Goal: Information Seeking & Learning: Compare options

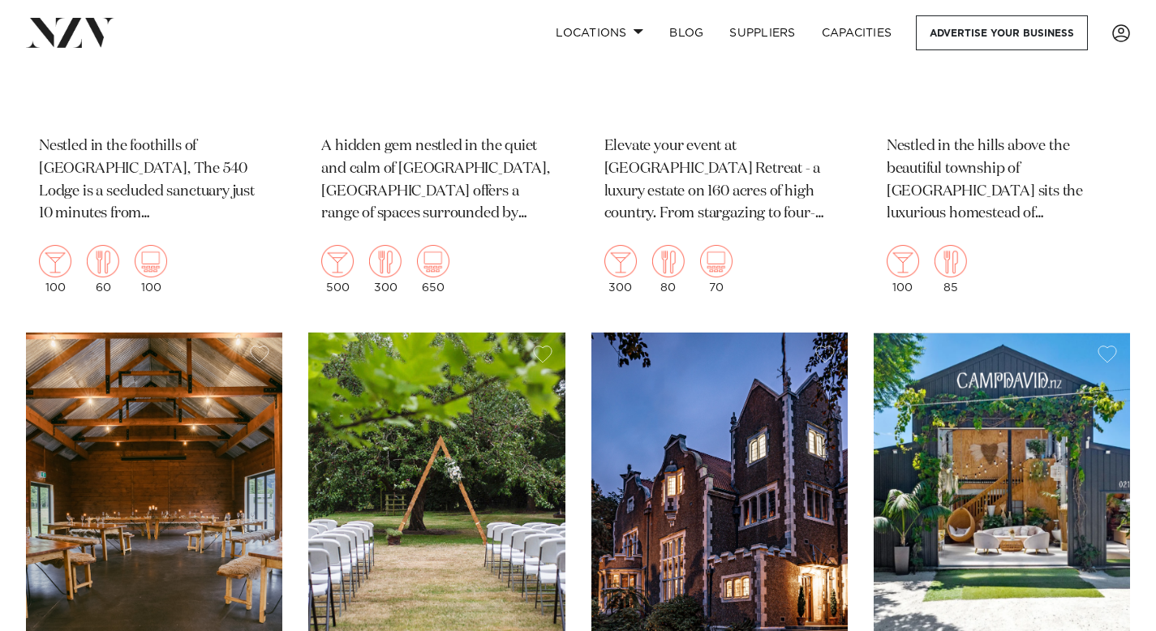
scroll to position [6211, 0]
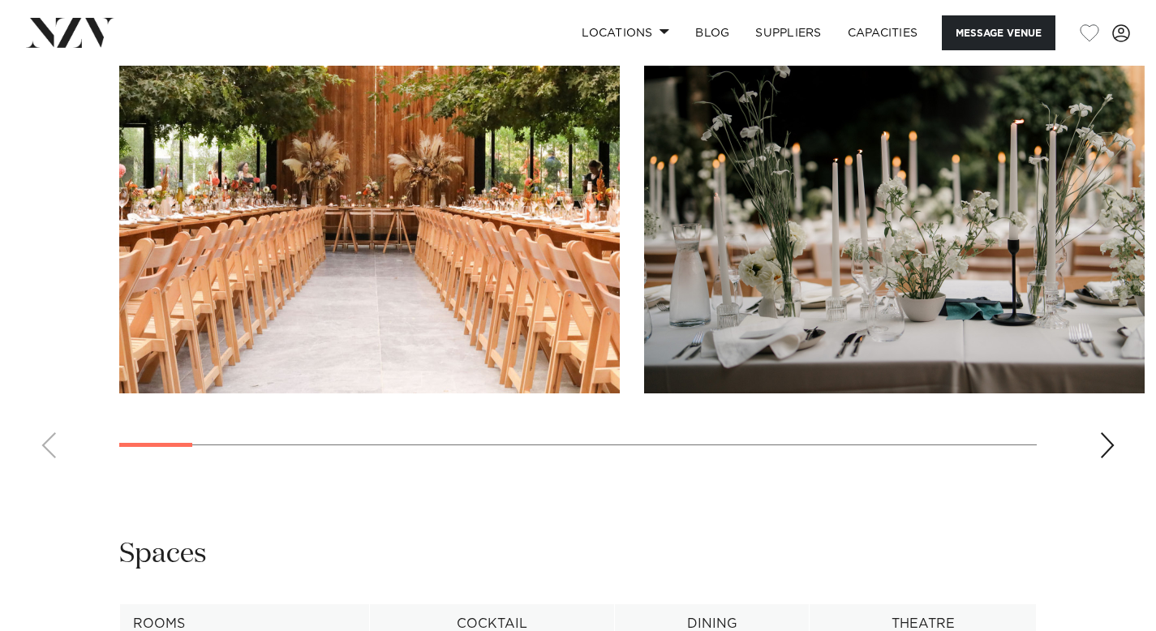
scroll to position [1648, 0]
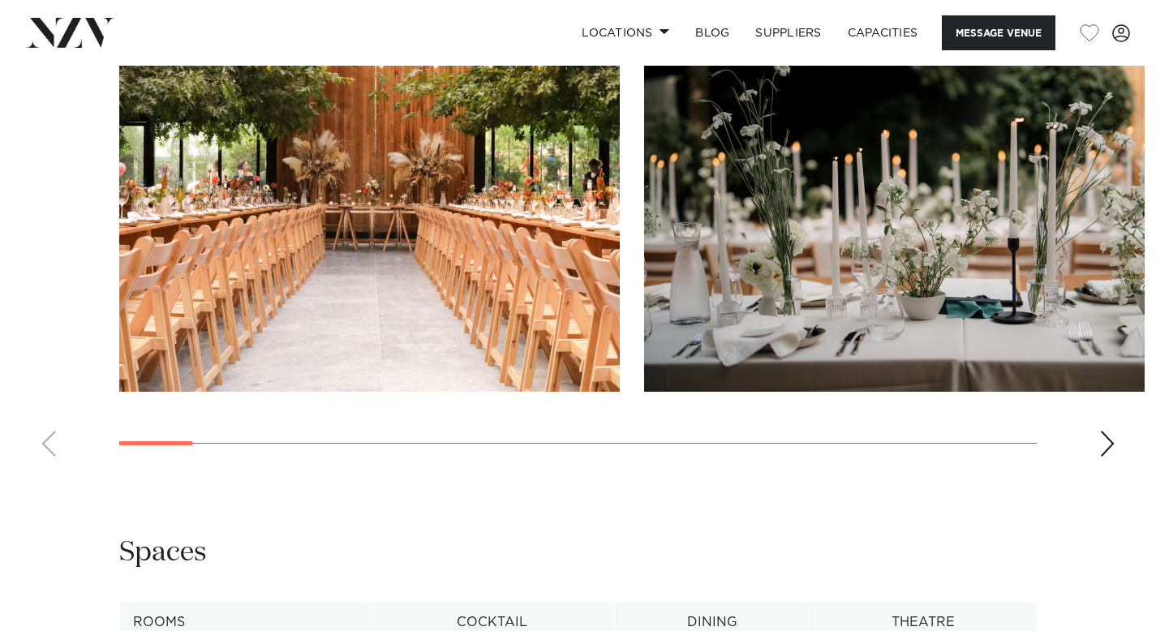
click at [1100, 451] on div "Next slide" at bounding box center [1107, 444] width 16 height 26
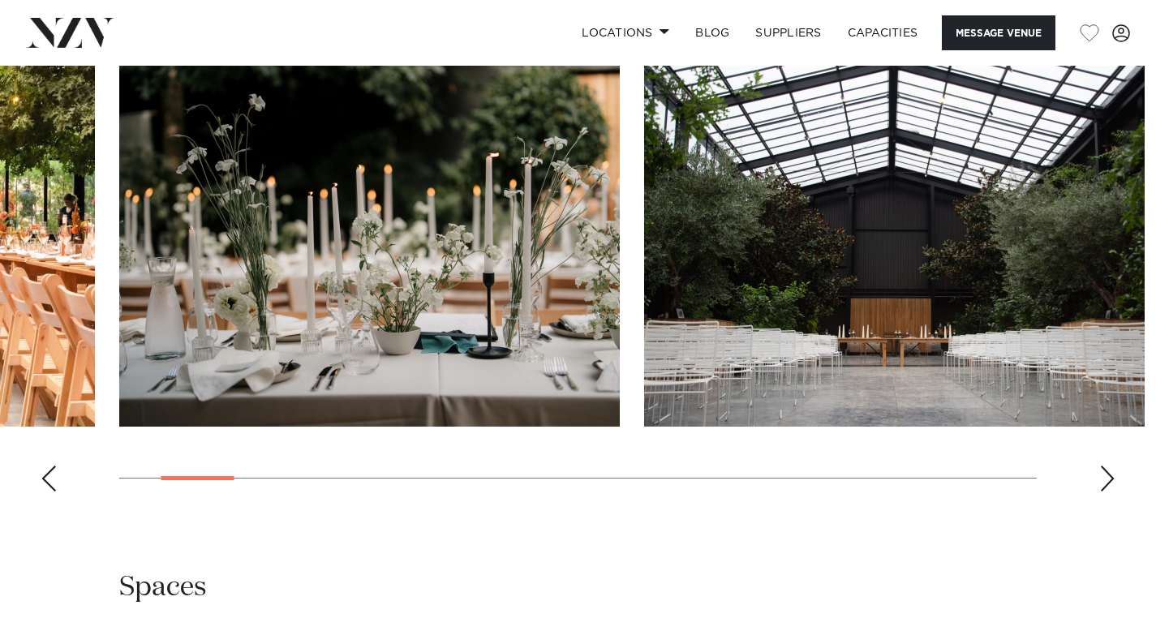
scroll to position [1603, 0]
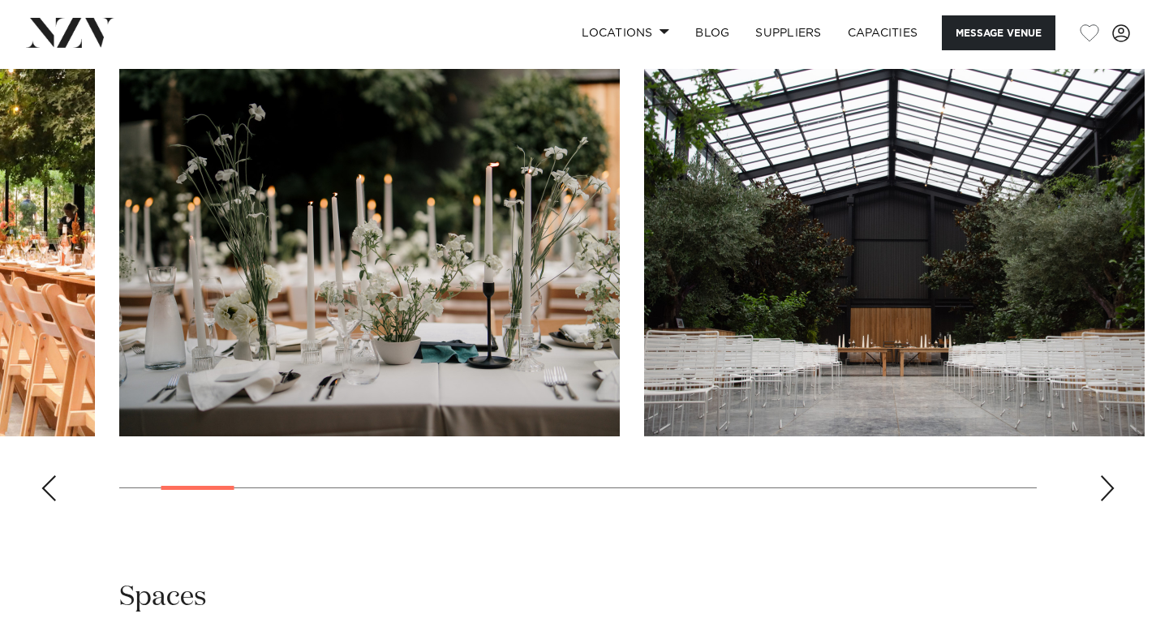
click at [1118, 504] on swiper-container at bounding box center [578, 291] width 1156 height 445
click at [1116, 501] on swiper-container at bounding box center [578, 291] width 1156 height 445
click at [1112, 495] on div "Next slide" at bounding box center [1107, 488] width 16 height 26
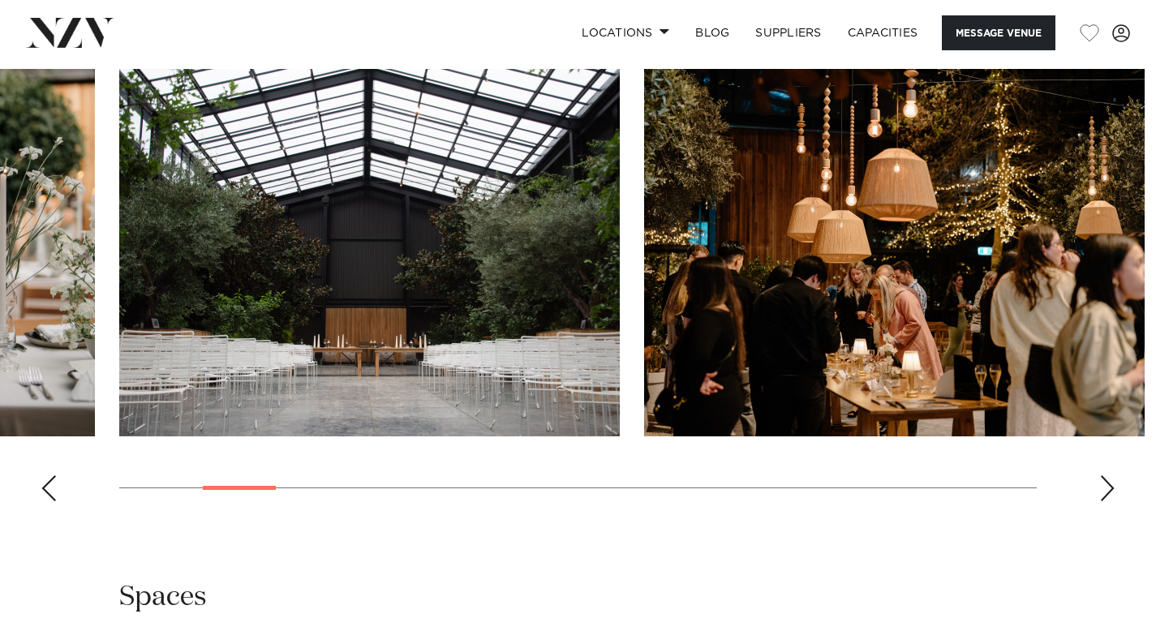
click at [1112, 495] on div "Next slide" at bounding box center [1107, 488] width 16 height 26
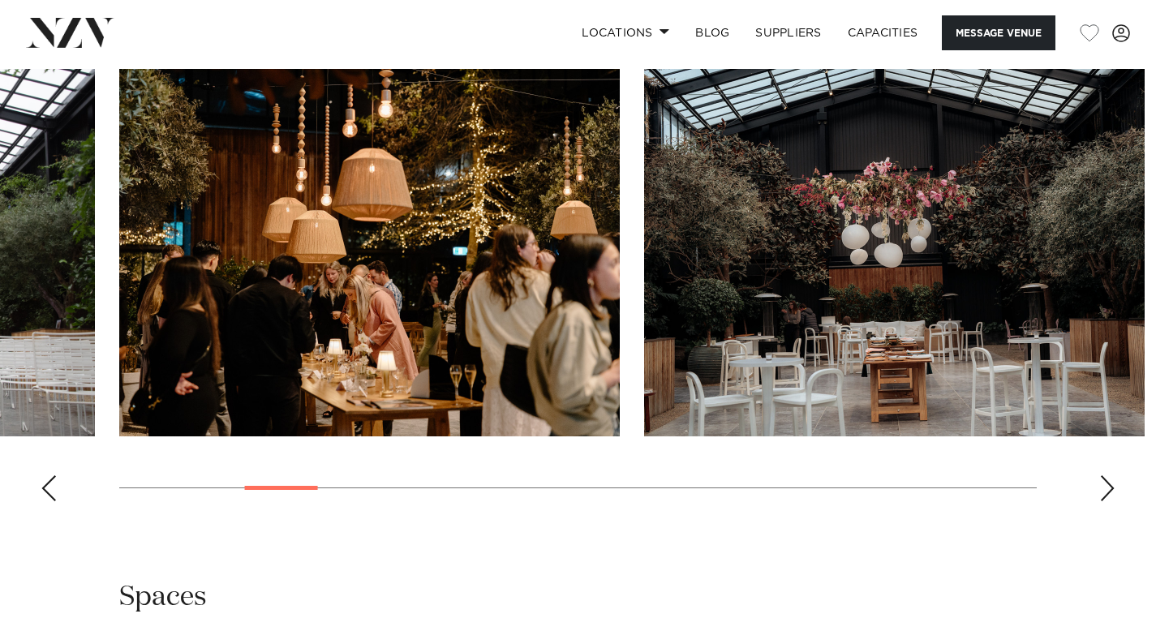
click at [1112, 495] on div "Next slide" at bounding box center [1107, 488] width 16 height 26
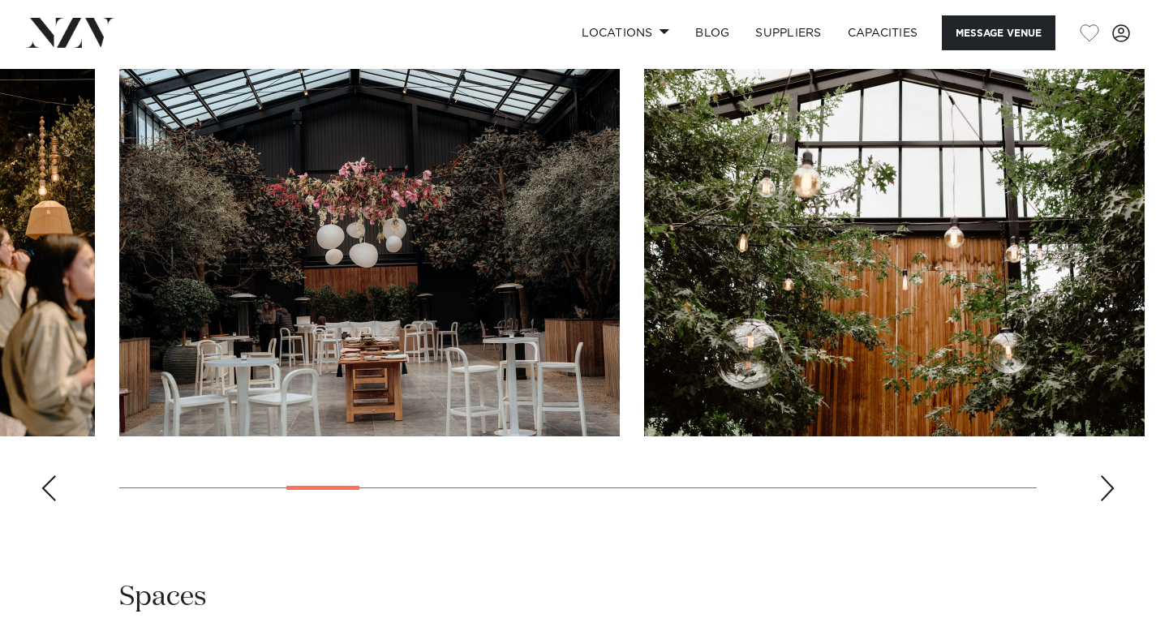
click at [1111, 492] on div "Next slide" at bounding box center [1107, 488] width 16 height 26
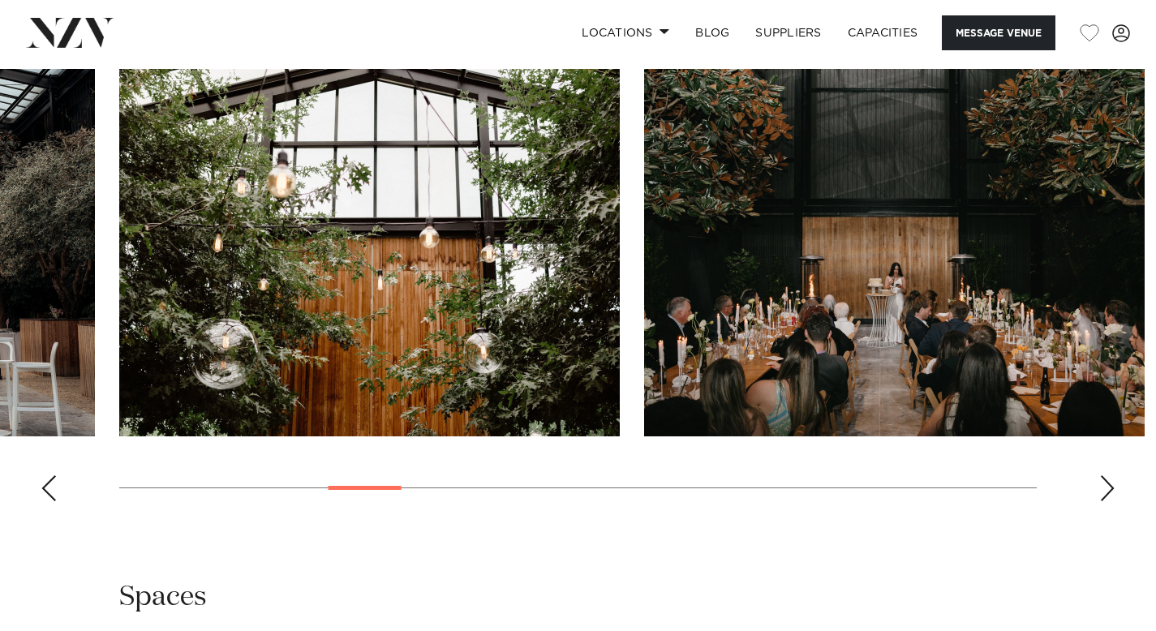
click at [1111, 492] on div "Next slide" at bounding box center [1107, 488] width 16 height 26
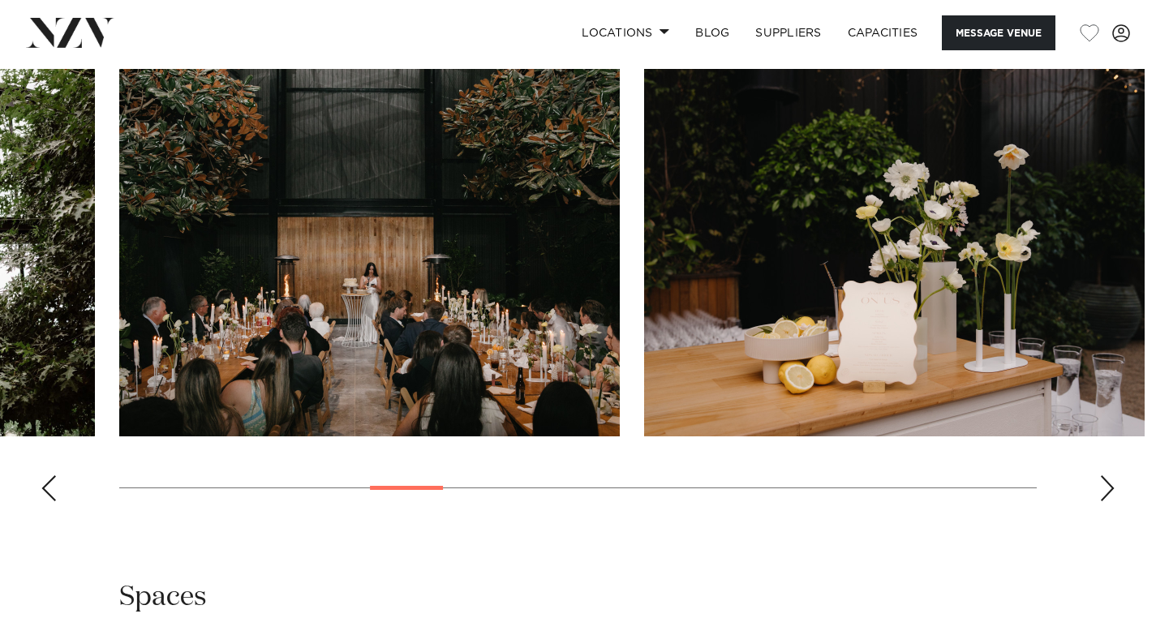
click at [1111, 492] on div "Next slide" at bounding box center [1107, 488] width 16 height 26
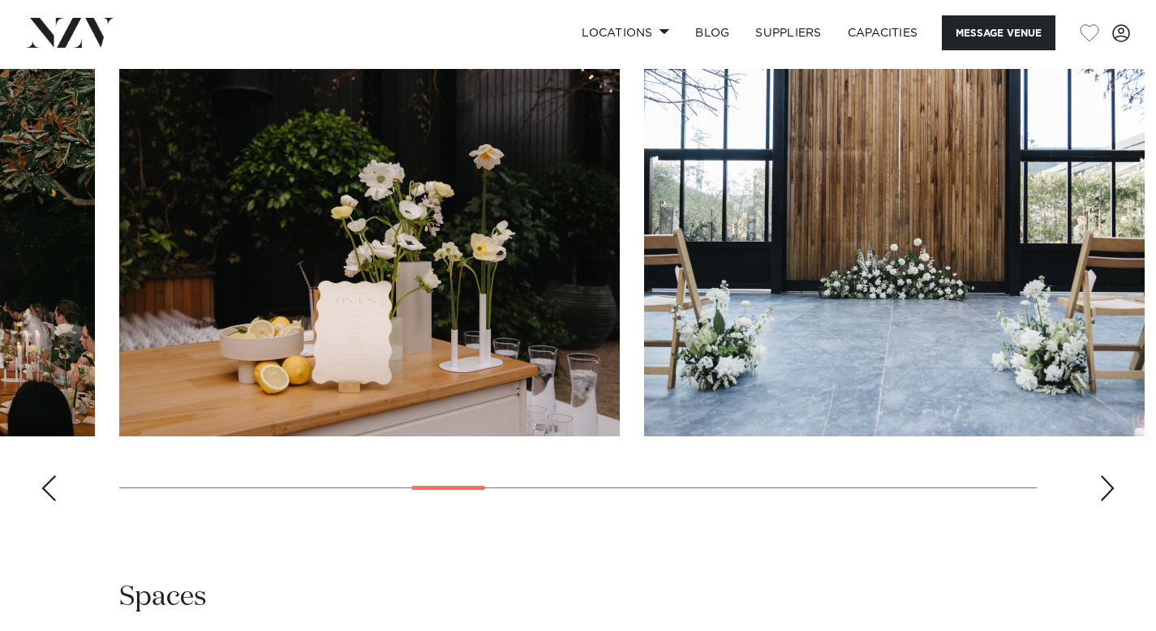
click at [1111, 492] on div "Next slide" at bounding box center [1107, 488] width 16 height 26
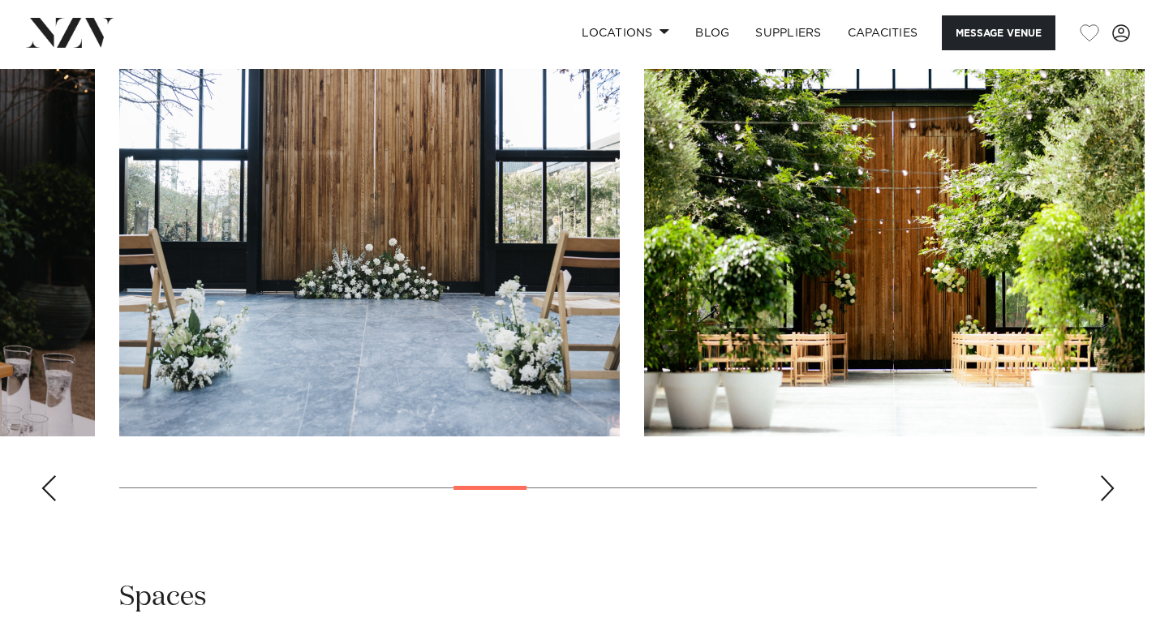
click at [1111, 492] on div "Next slide" at bounding box center [1107, 488] width 16 height 26
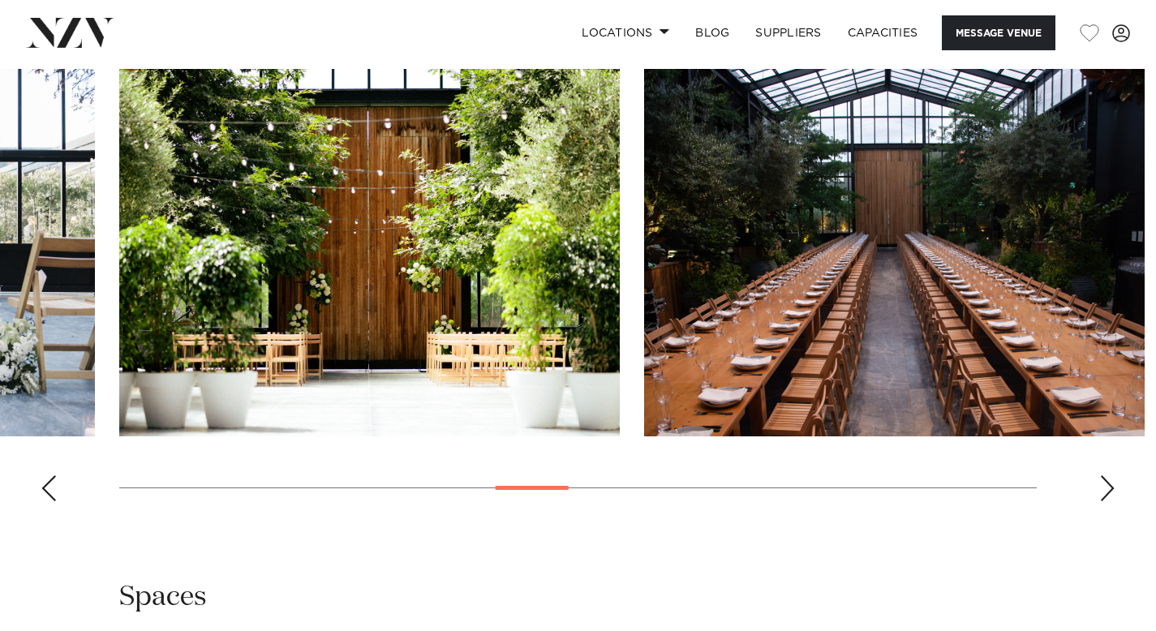
click at [1111, 492] on div "Next slide" at bounding box center [1107, 488] width 16 height 26
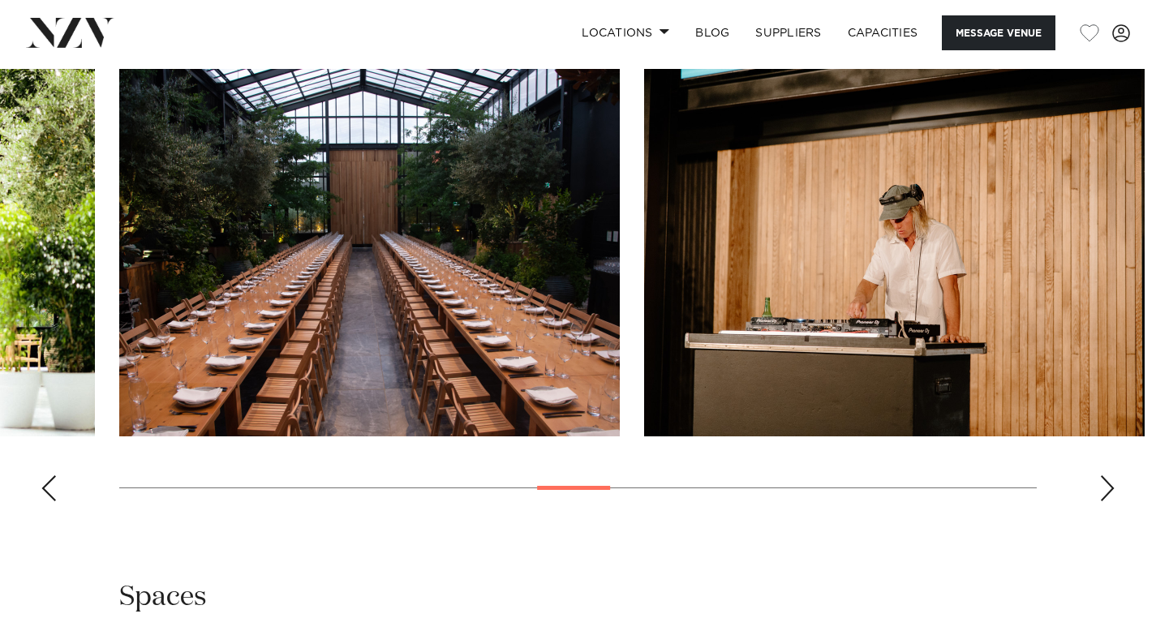
click at [1111, 492] on div "Next slide" at bounding box center [1107, 488] width 16 height 26
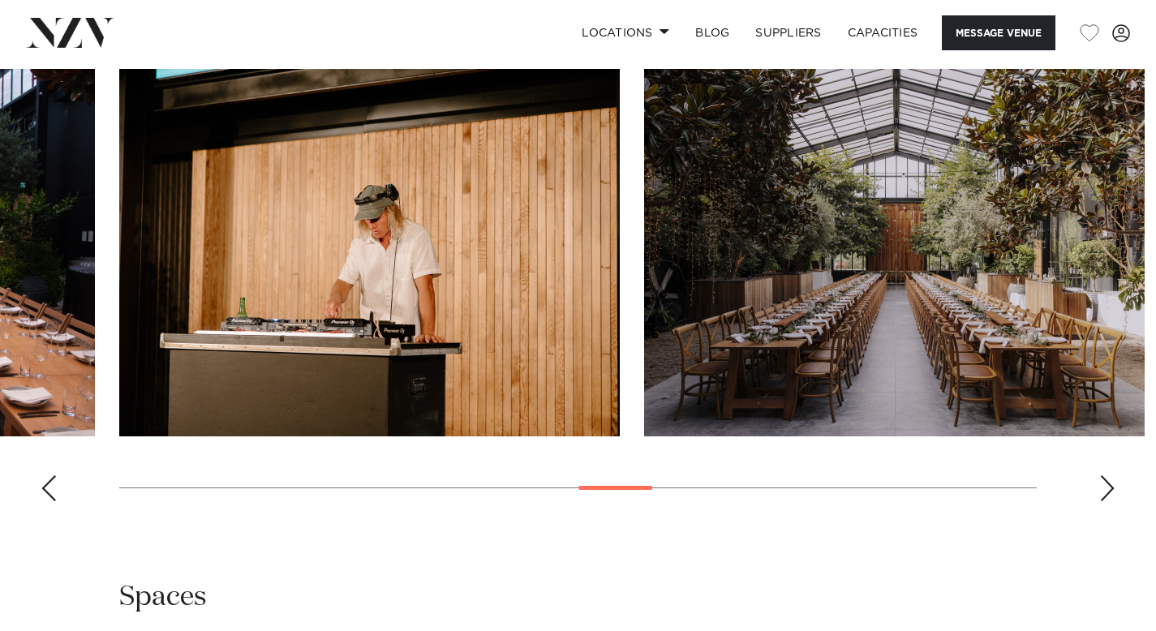
click at [1111, 492] on div "Next slide" at bounding box center [1107, 488] width 16 height 26
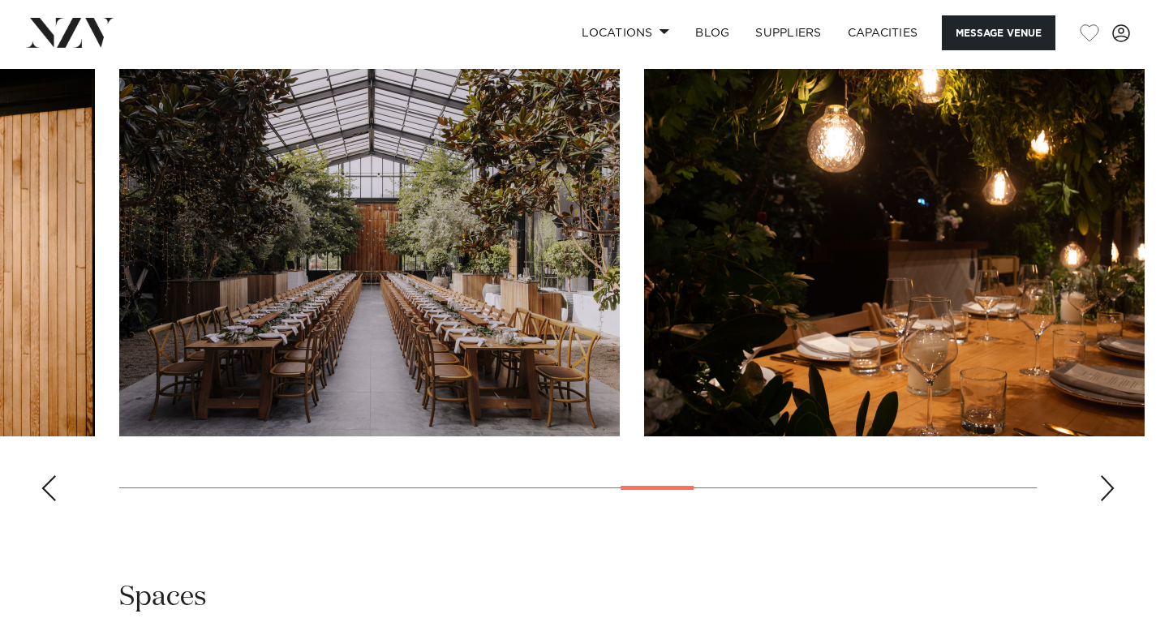
click at [1112, 494] on div "Next slide" at bounding box center [1107, 488] width 16 height 26
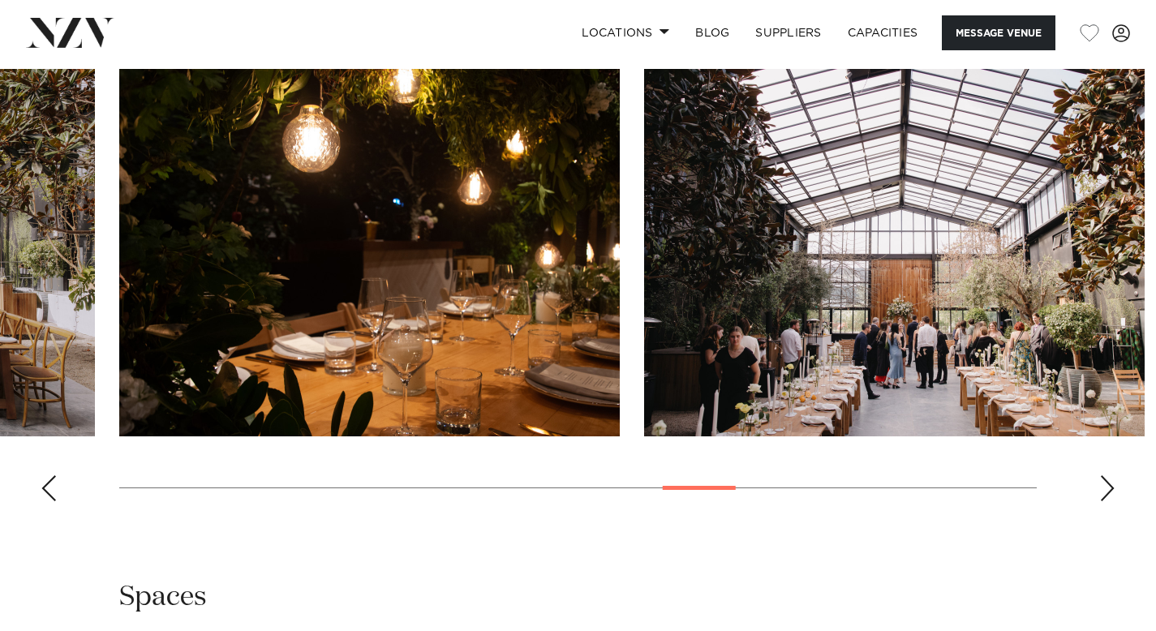
click at [1112, 494] on div "Next slide" at bounding box center [1107, 488] width 16 height 26
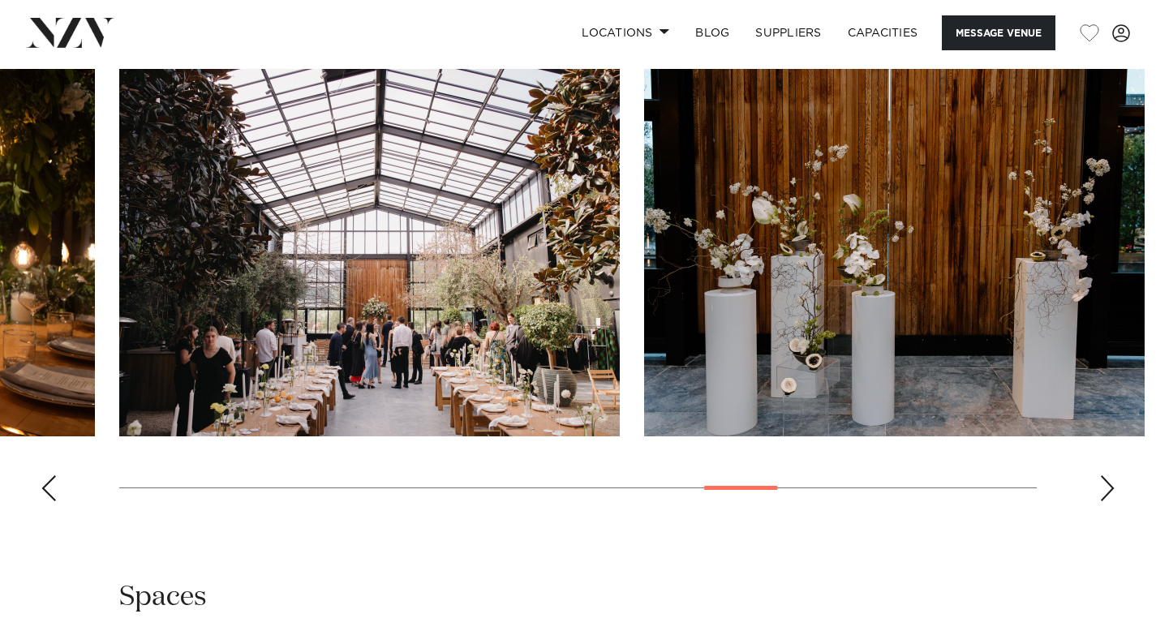
click at [1112, 494] on div "Next slide" at bounding box center [1107, 488] width 16 height 26
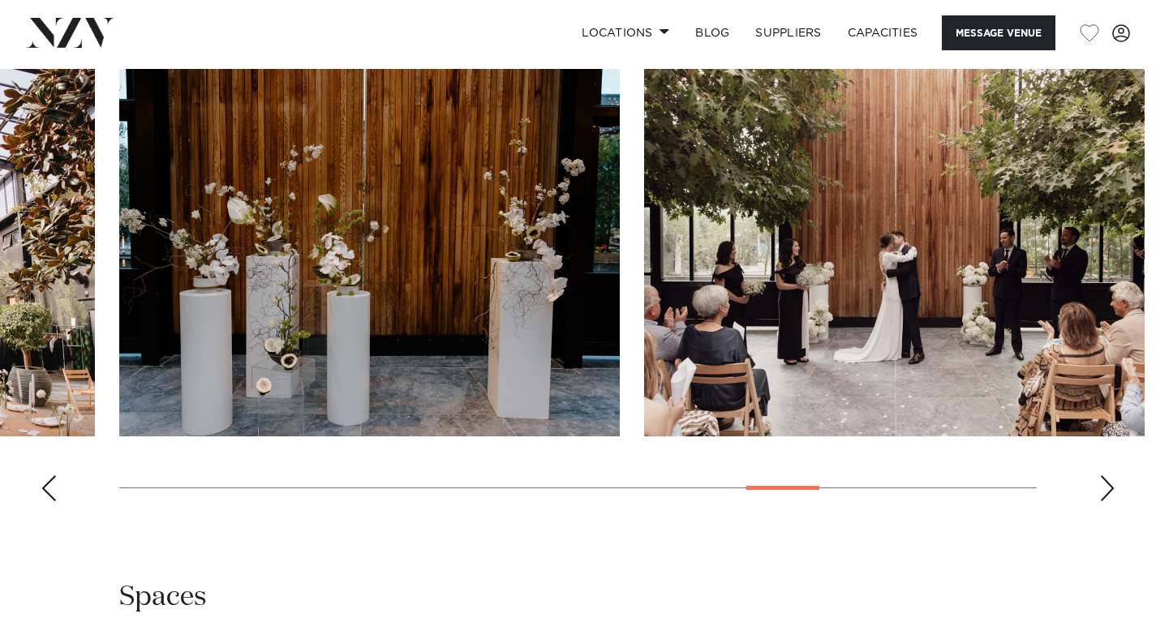
click at [1112, 494] on div "Next slide" at bounding box center [1107, 488] width 16 height 26
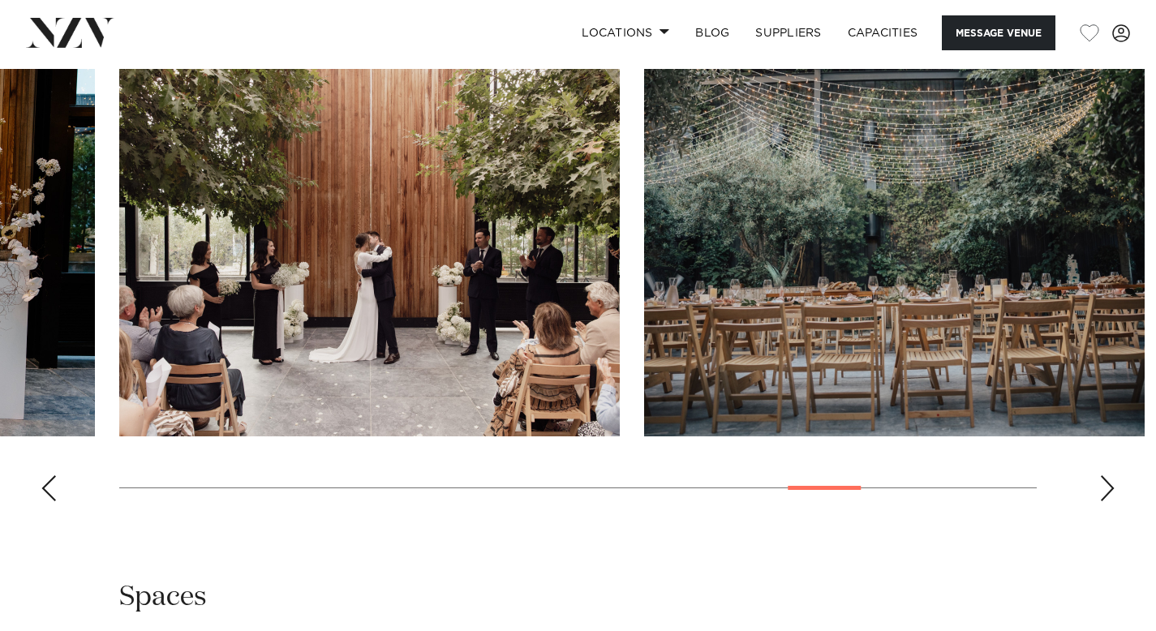
click at [1112, 494] on div "Next slide" at bounding box center [1107, 488] width 16 height 26
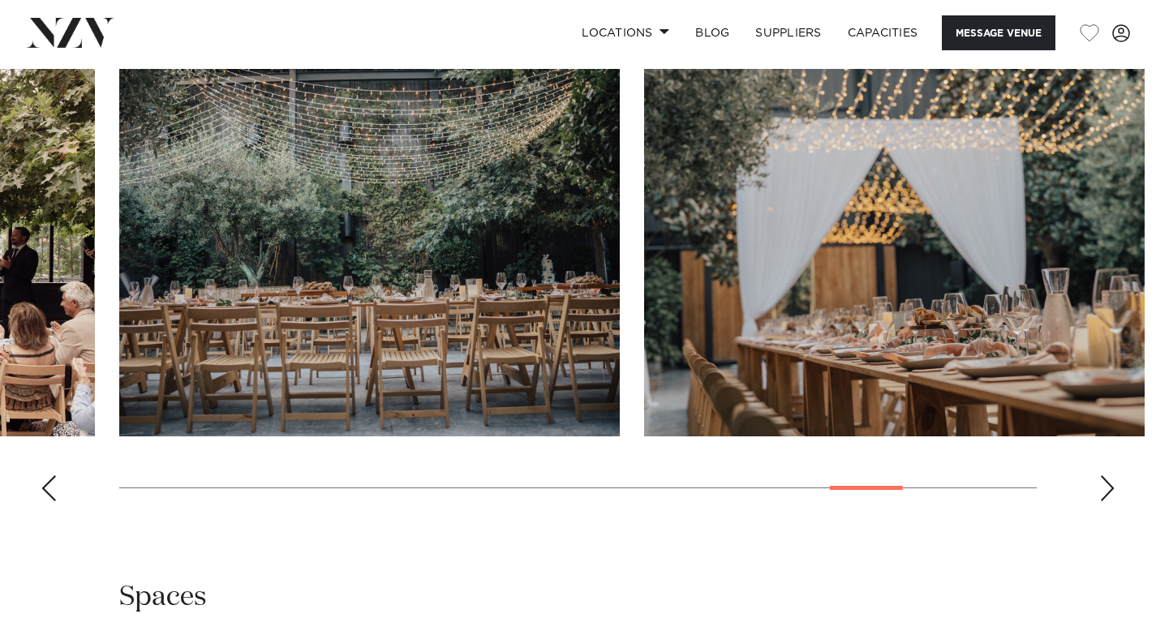
click at [1112, 494] on div "Next slide" at bounding box center [1107, 488] width 16 height 26
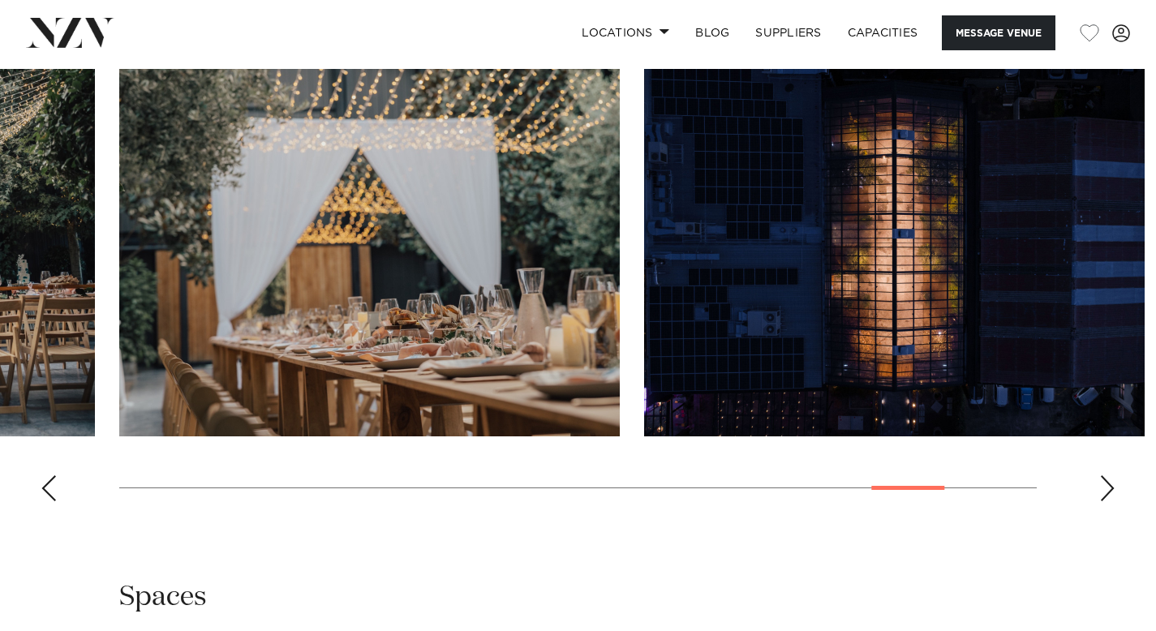
click at [1091, 496] on swiper-container at bounding box center [578, 291] width 1156 height 445
click at [1103, 492] on div "Next slide" at bounding box center [1107, 488] width 16 height 26
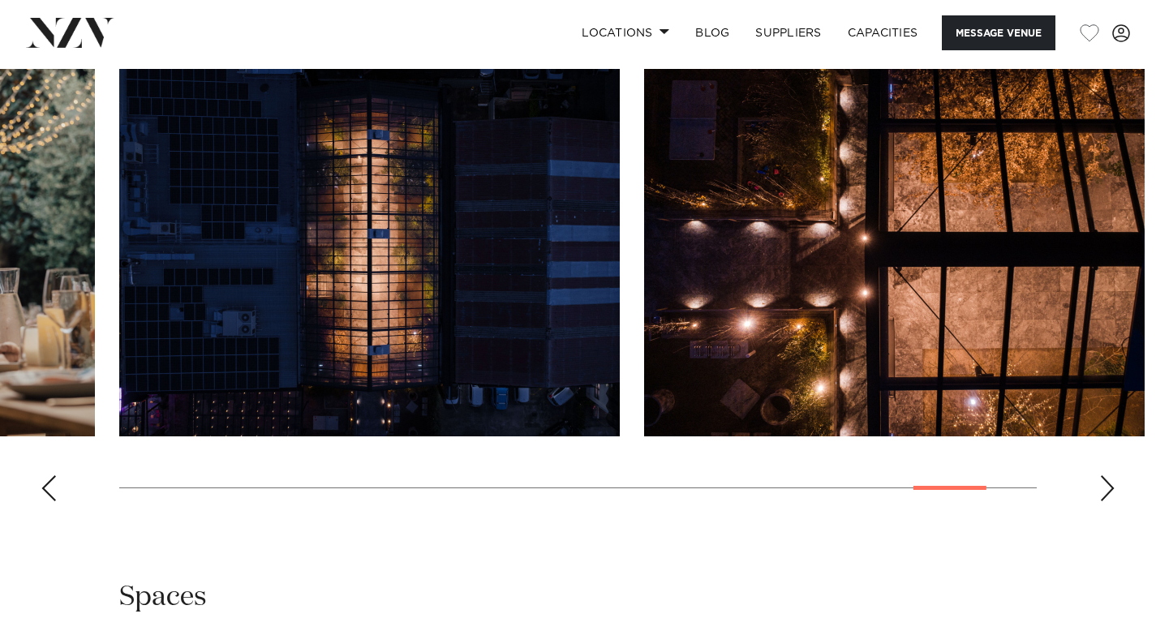
click at [1103, 492] on div "Next slide" at bounding box center [1107, 488] width 16 height 26
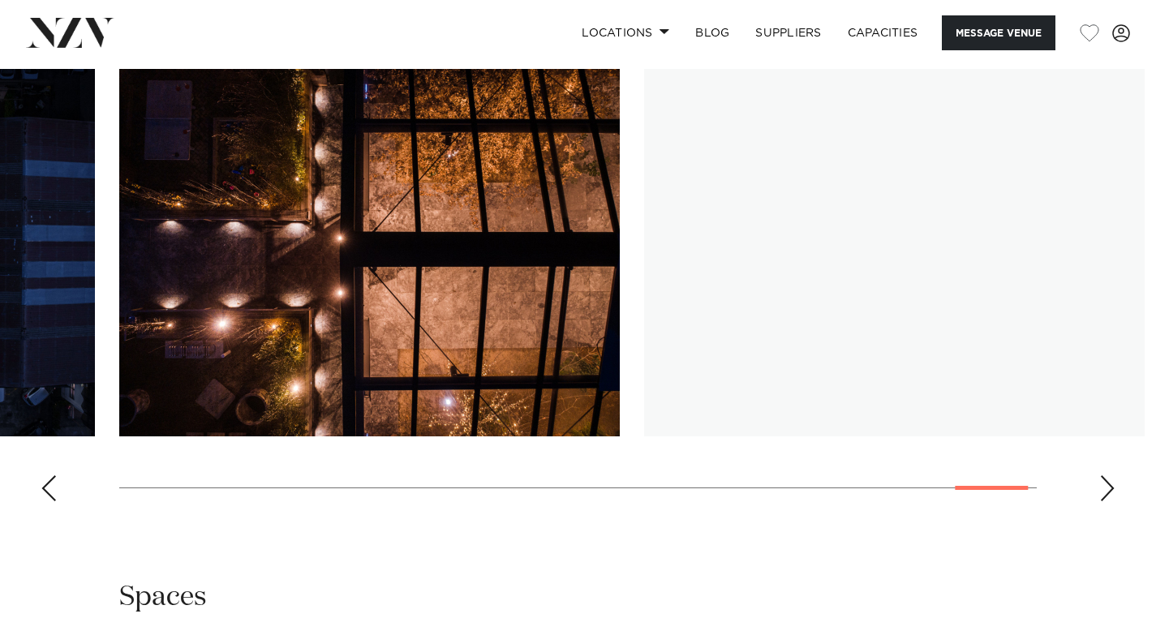
click at [1103, 492] on div "Next slide" at bounding box center [1107, 488] width 16 height 26
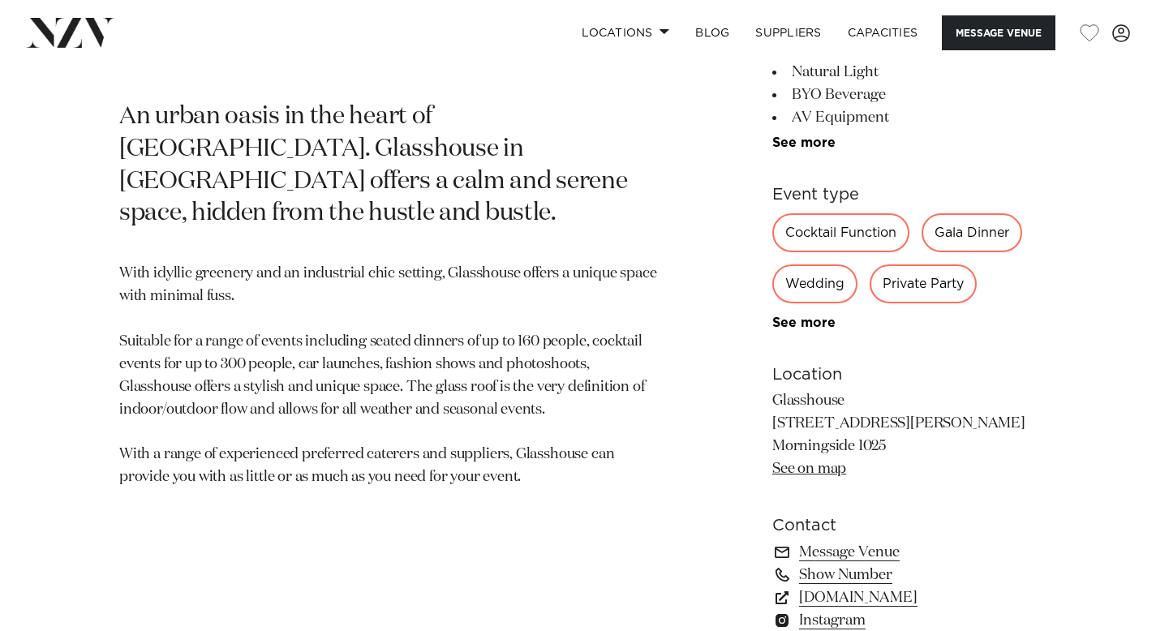
scroll to position [777, 0]
click at [798, 322] on link "See more" at bounding box center [835, 321] width 127 height 13
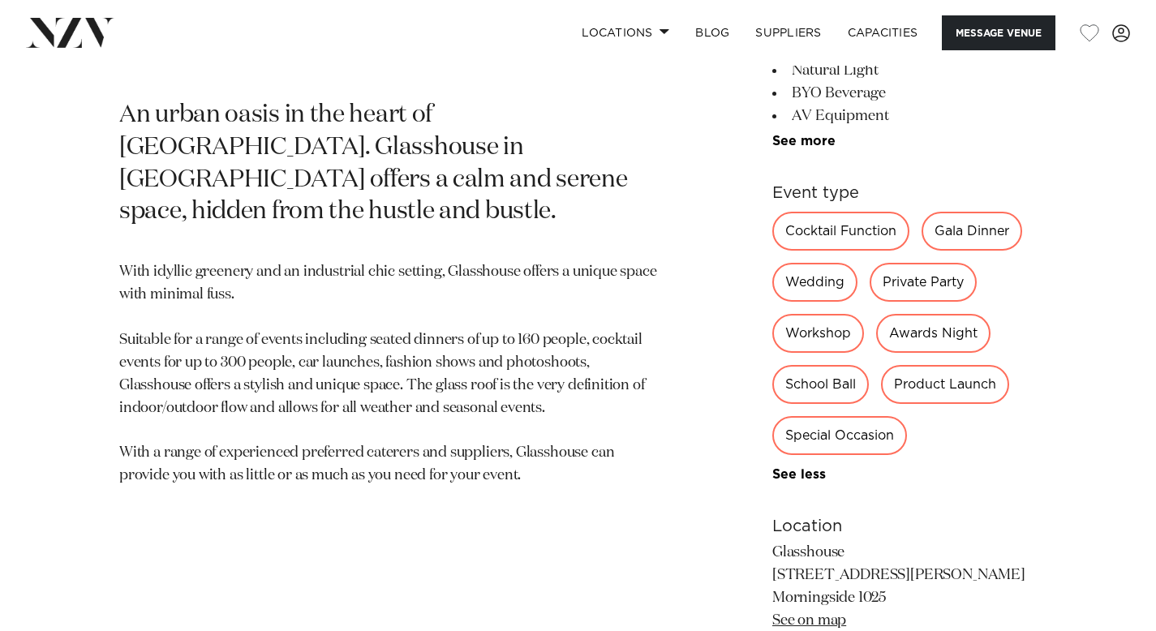
click at [810, 130] on ul "Onsite Catering Natural Light BYO Beverage AV Equipment Tables/Chairs Included …" at bounding box center [904, 93] width 264 height 112
click at [810, 140] on link "See more" at bounding box center [835, 141] width 127 height 13
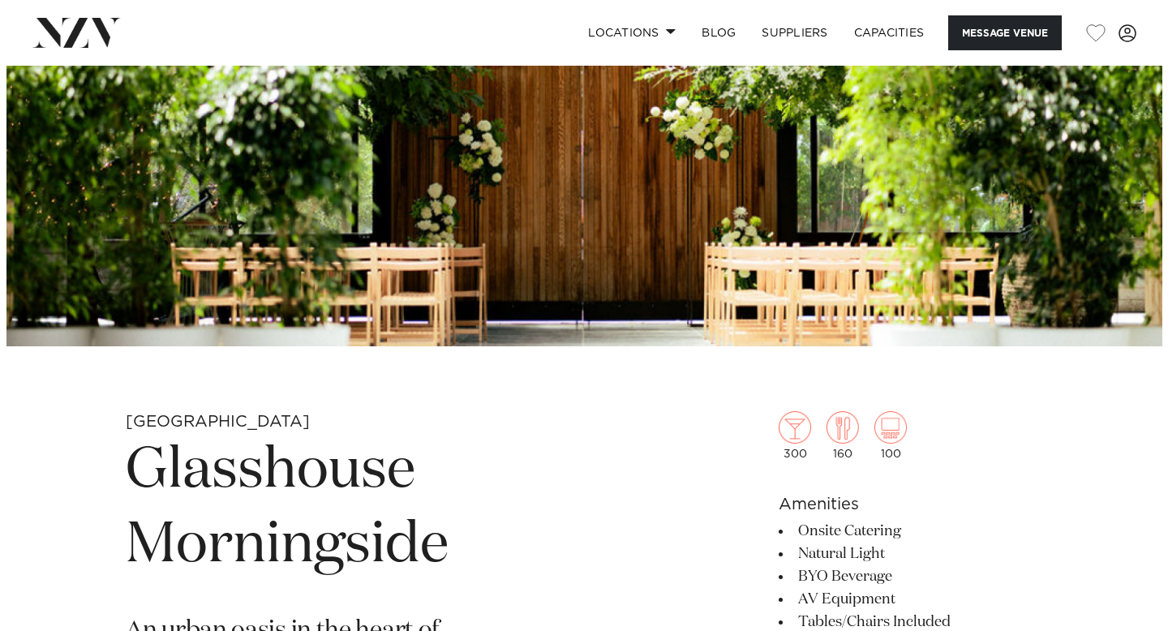
scroll to position [62, 0]
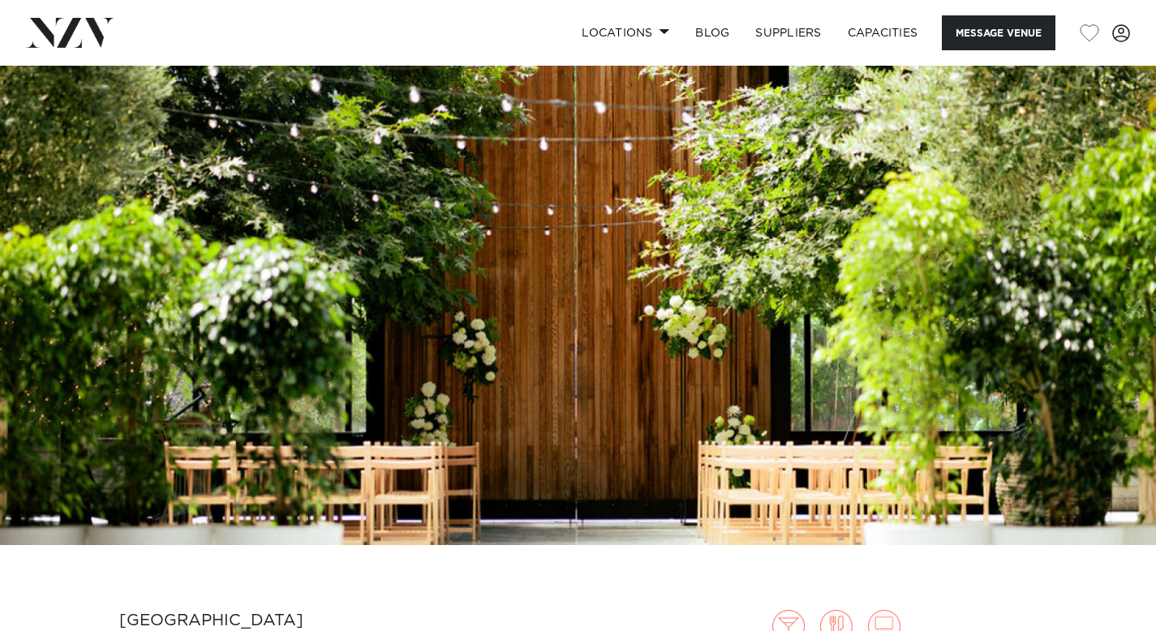
click at [1124, 361] on img at bounding box center [578, 274] width 1156 height 542
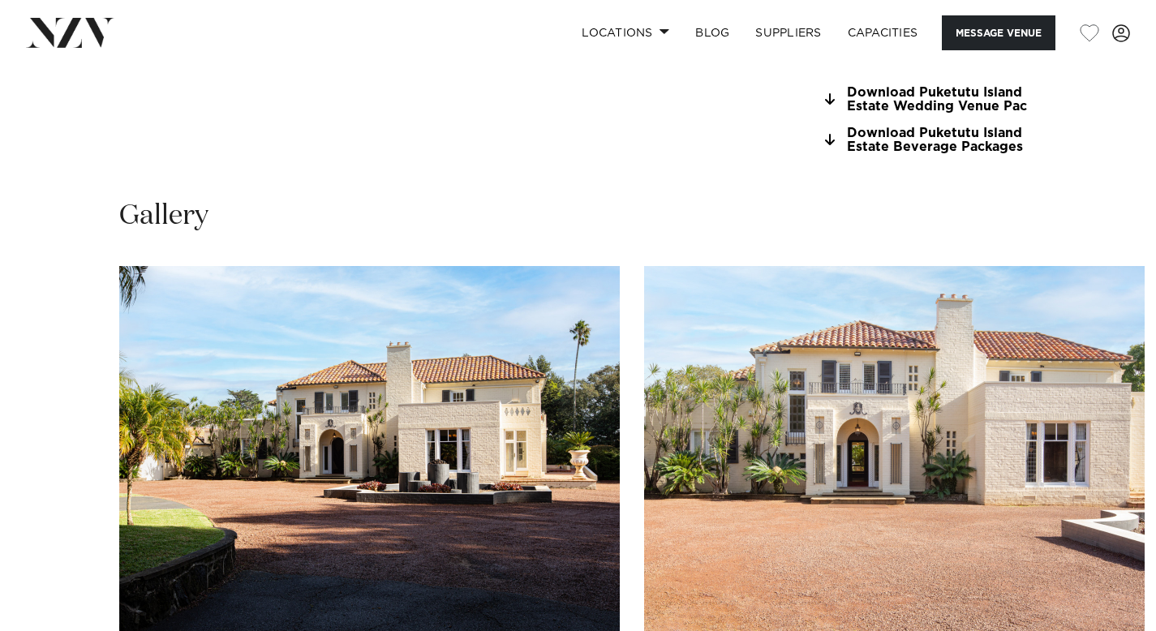
scroll to position [1569, 0]
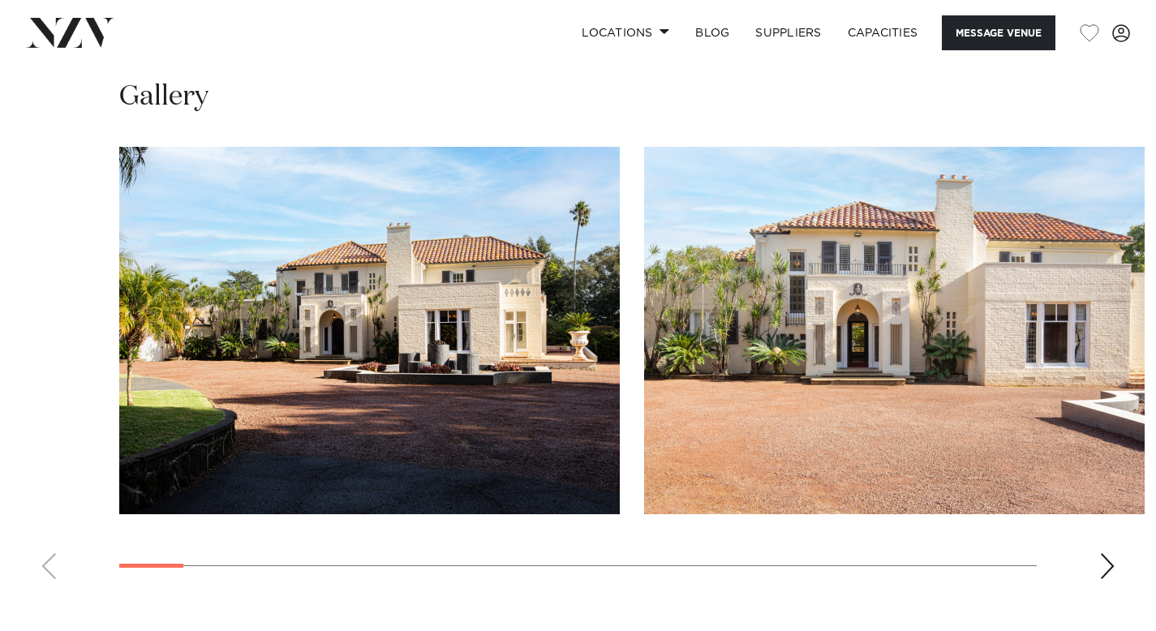
click at [1097, 494] on swiper-container at bounding box center [578, 369] width 1156 height 445
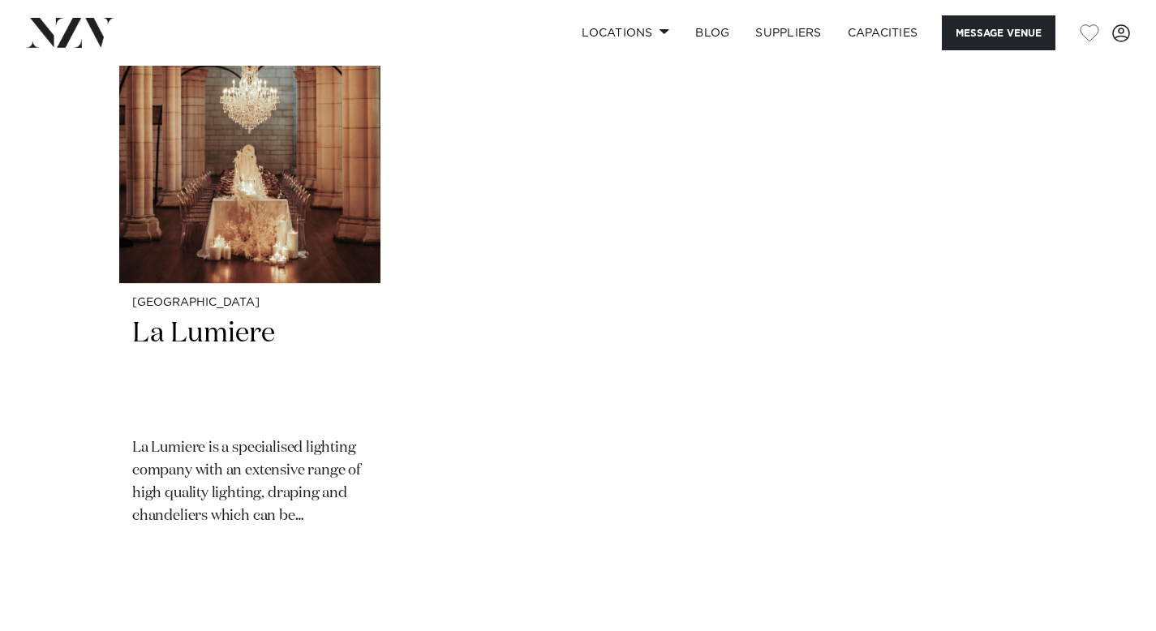
scroll to position [2861, 0]
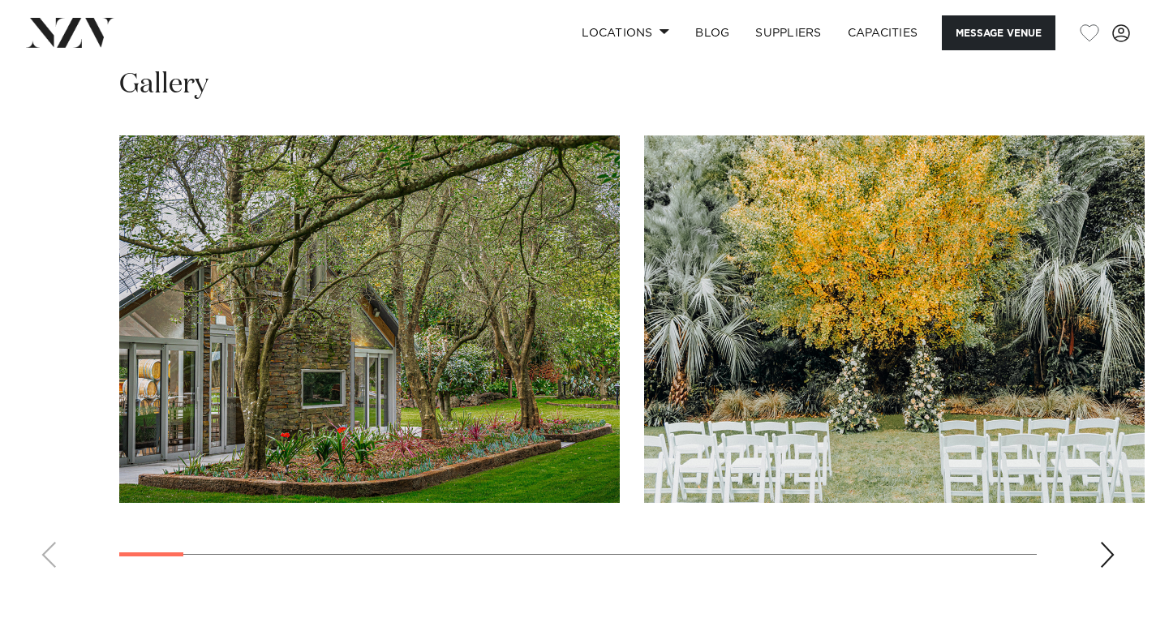
scroll to position [1641, 0]
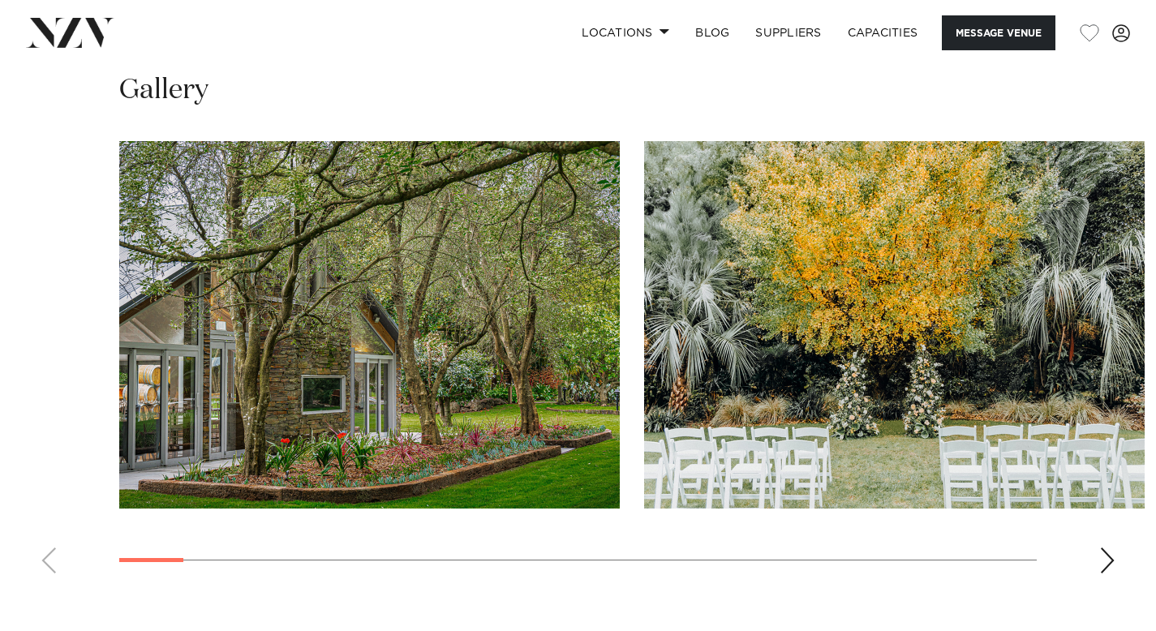
click at [1115, 548] on div "Next slide" at bounding box center [1107, 561] width 16 height 26
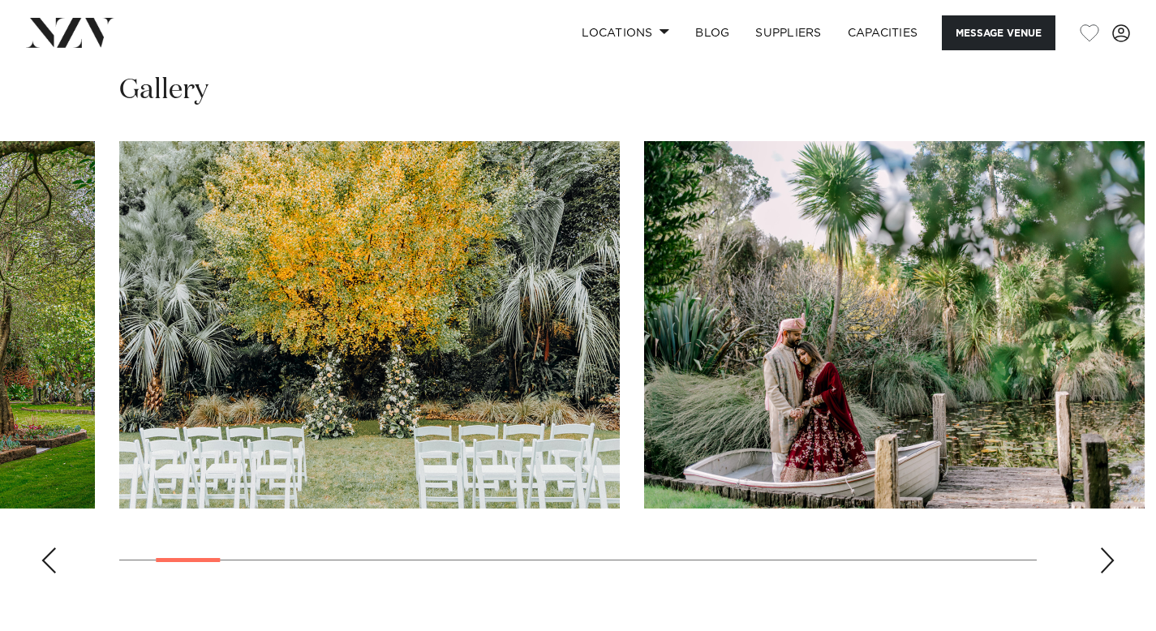
click at [1115, 548] on div "Next slide" at bounding box center [1107, 561] width 16 height 26
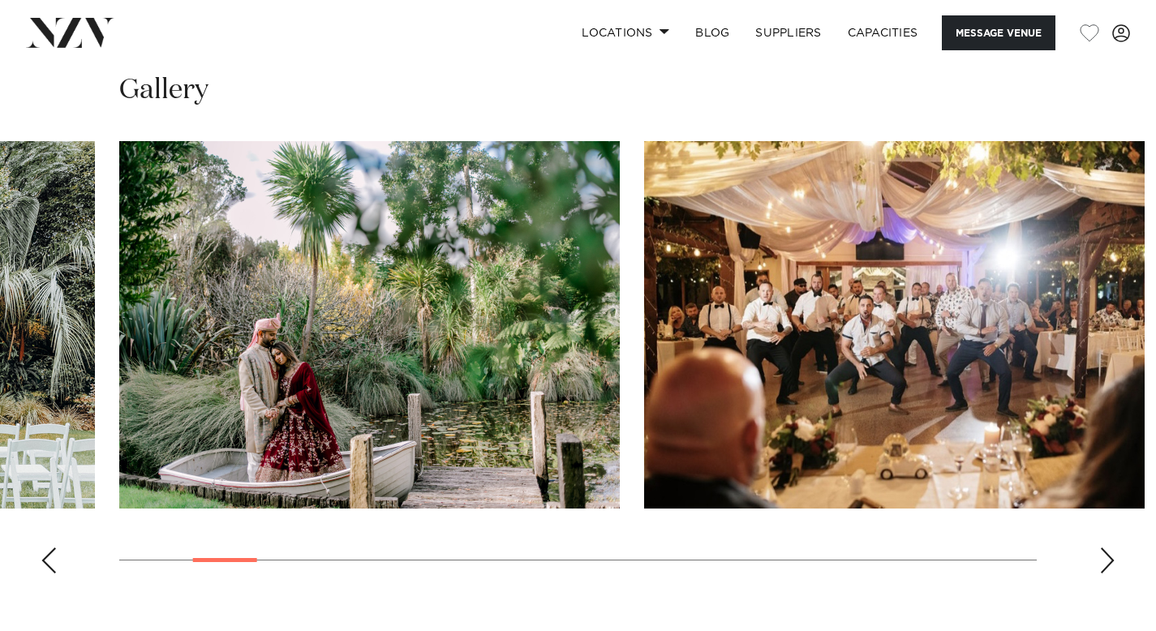
click at [1122, 537] on swiper-container at bounding box center [578, 363] width 1156 height 445
click at [1104, 552] on div "Next slide" at bounding box center [1107, 561] width 16 height 26
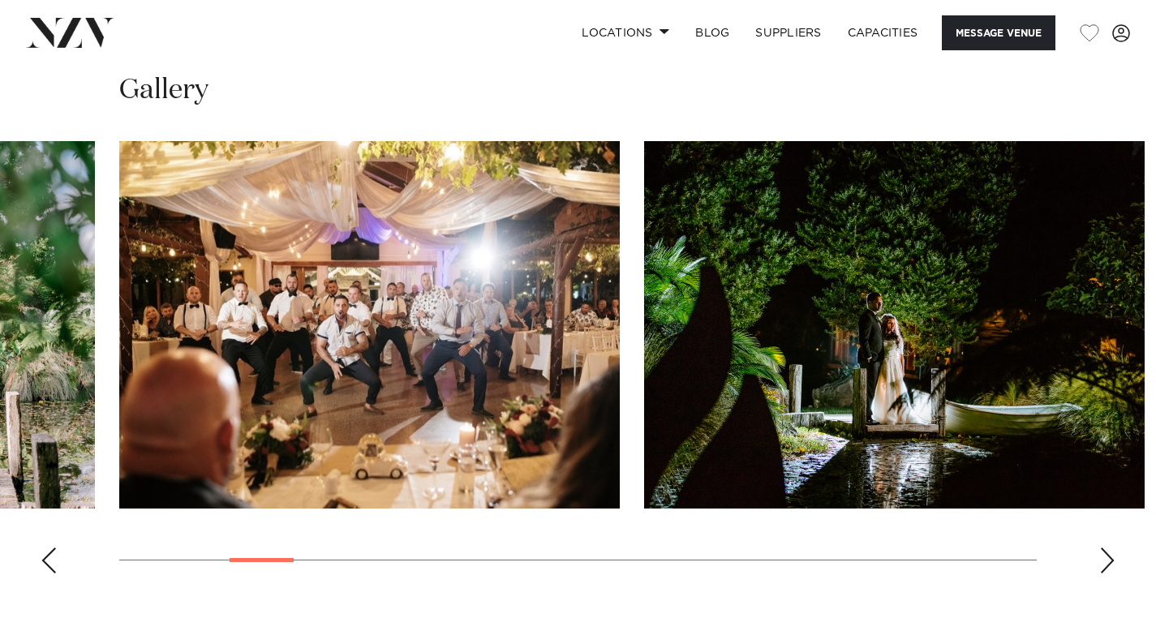
click at [1103, 551] on div "Next slide" at bounding box center [1107, 561] width 16 height 26
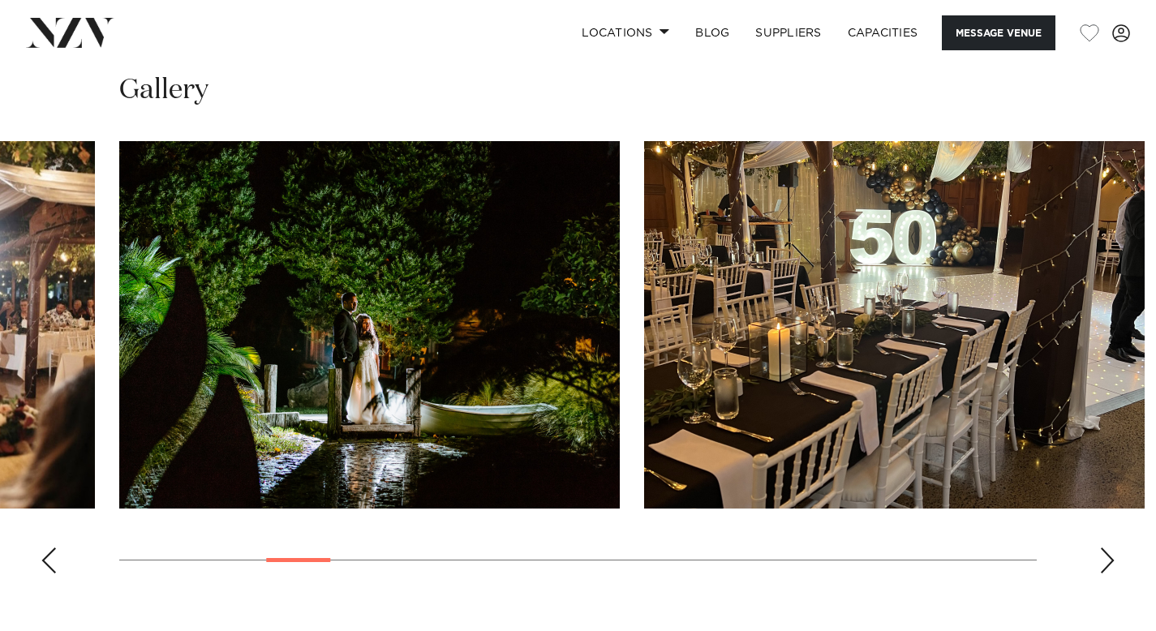
click at [1111, 550] on div "Next slide" at bounding box center [1107, 561] width 16 height 26
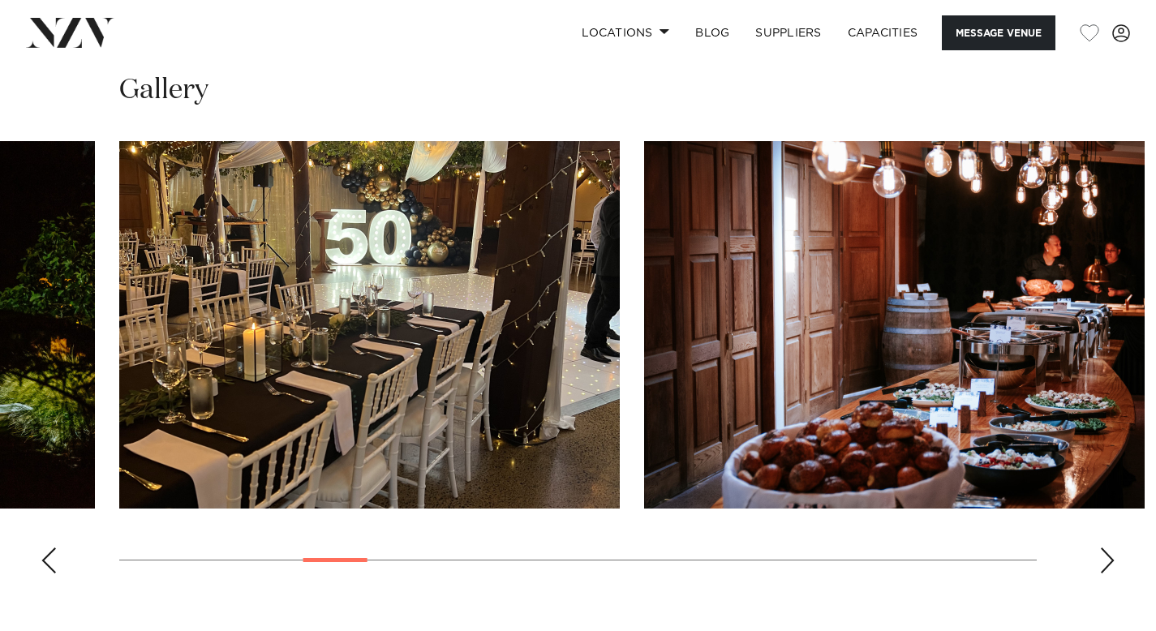
click at [1110, 550] on div "Next slide" at bounding box center [1107, 561] width 16 height 26
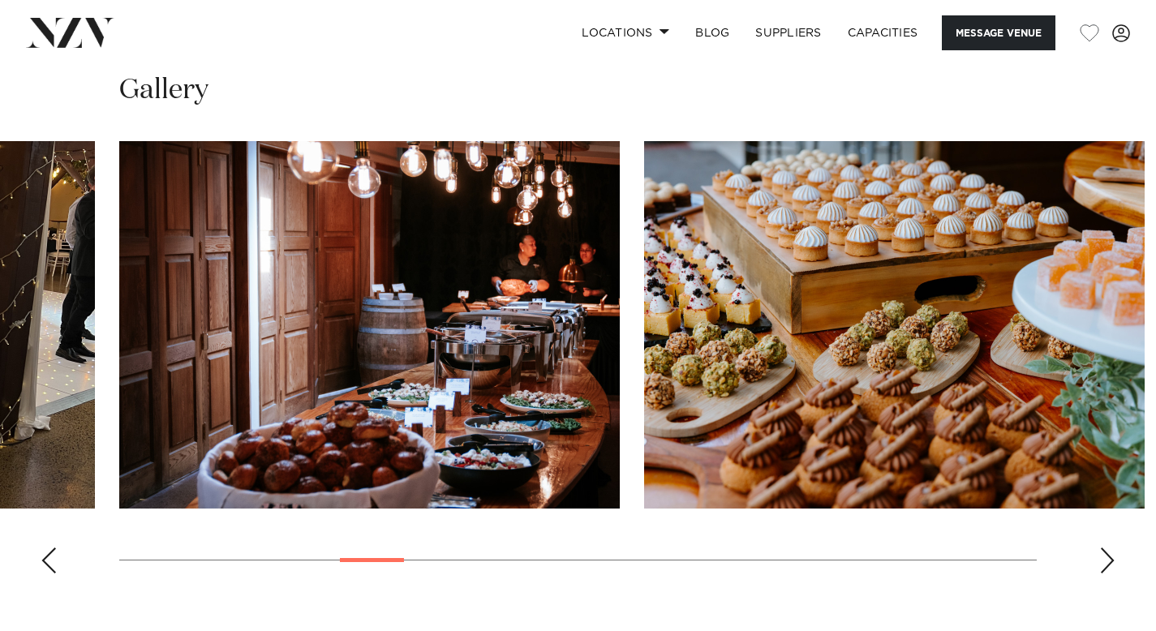
click at [1110, 550] on div "Next slide" at bounding box center [1107, 561] width 16 height 26
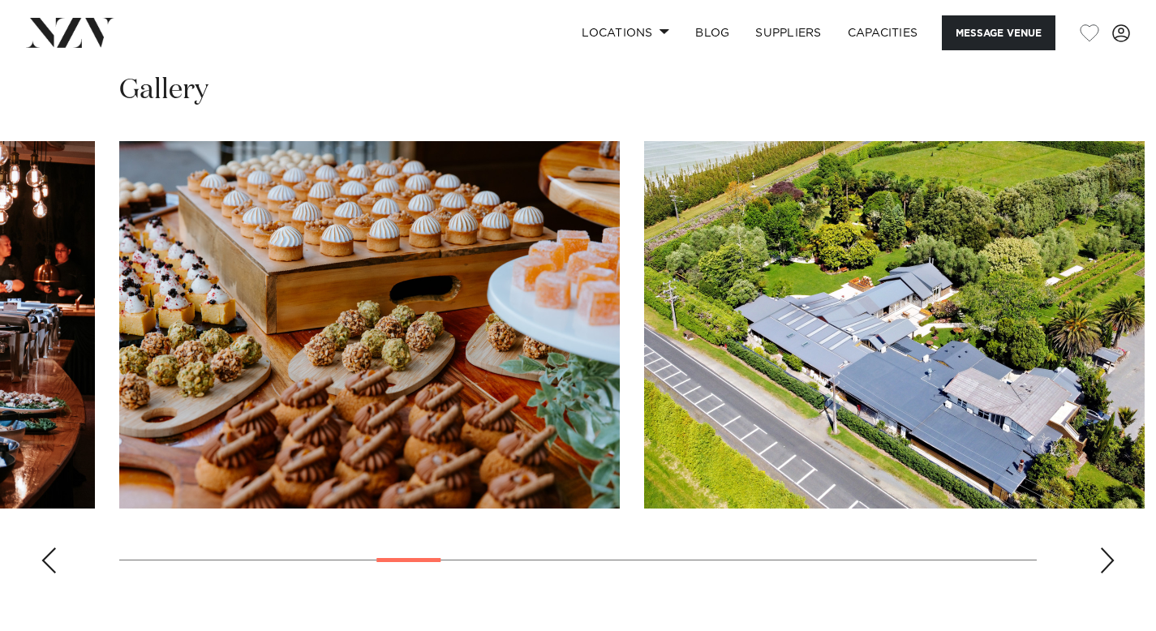
click at [1110, 550] on div "Next slide" at bounding box center [1107, 561] width 16 height 26
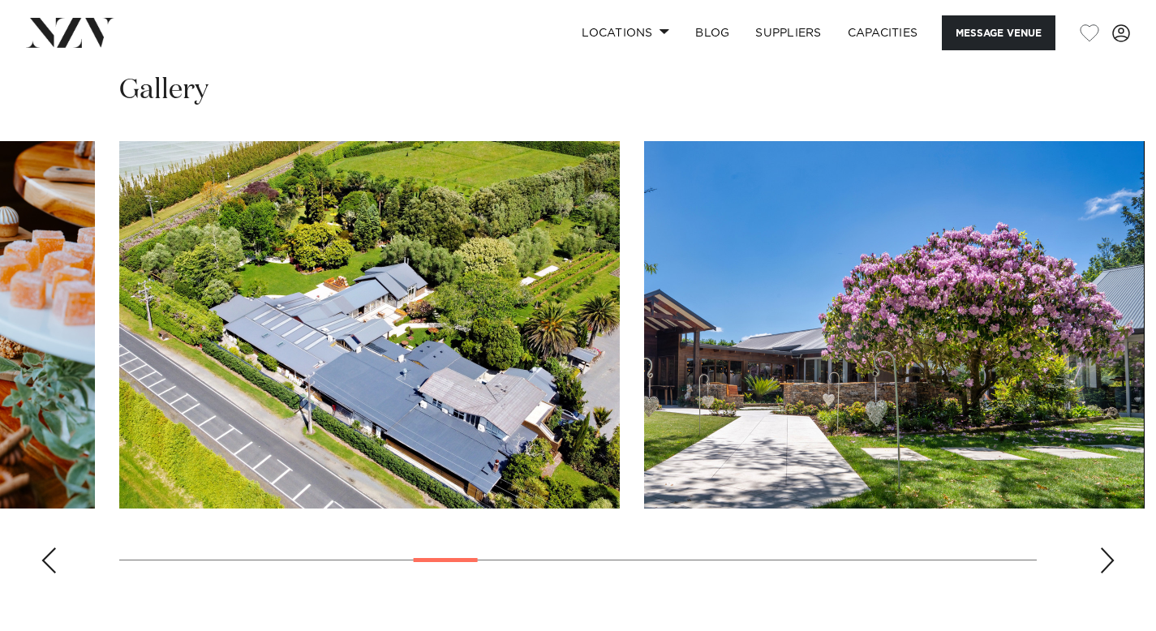
click at [1110, 550] on div "Next slide" at bounding box center [1107, 561] width 16 height 26
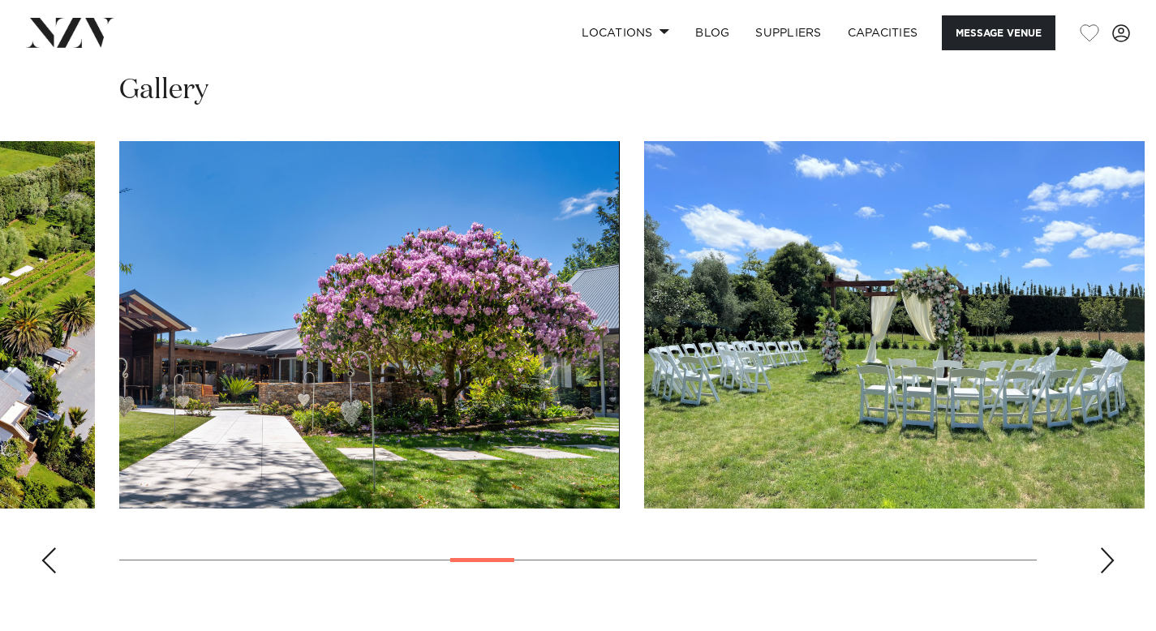
click at [1110, 550] on div "Next slide" at bounding box center [1107, 561] width 16 height 26
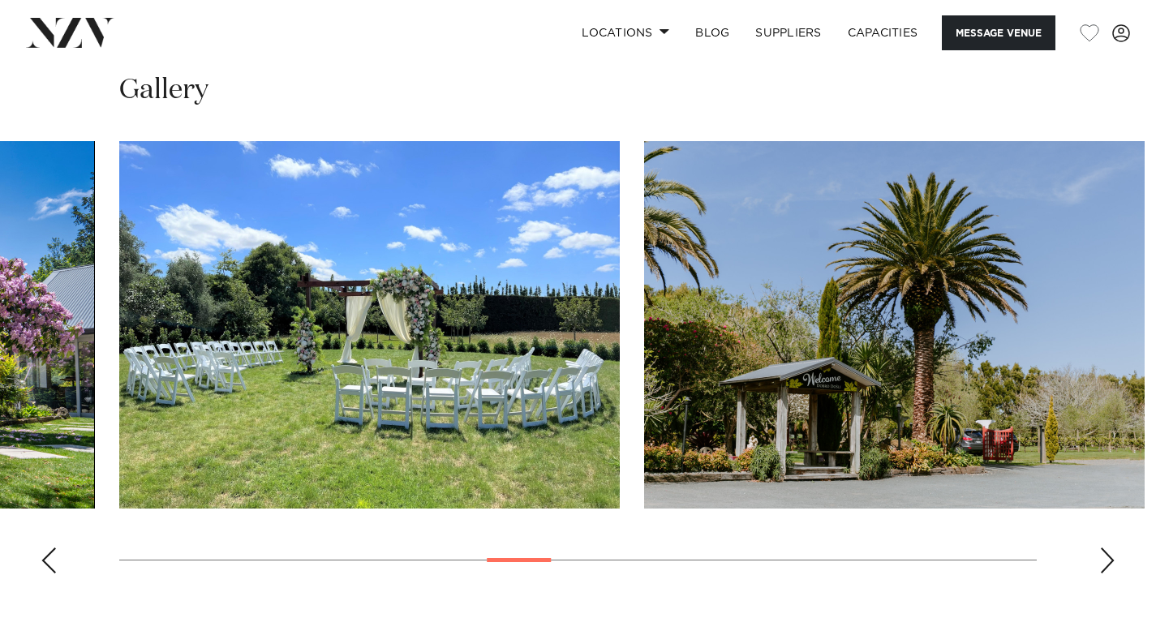
click at [1110, 550] on div "Next slide" at bounding box center [1107, 561] width 16 height 26
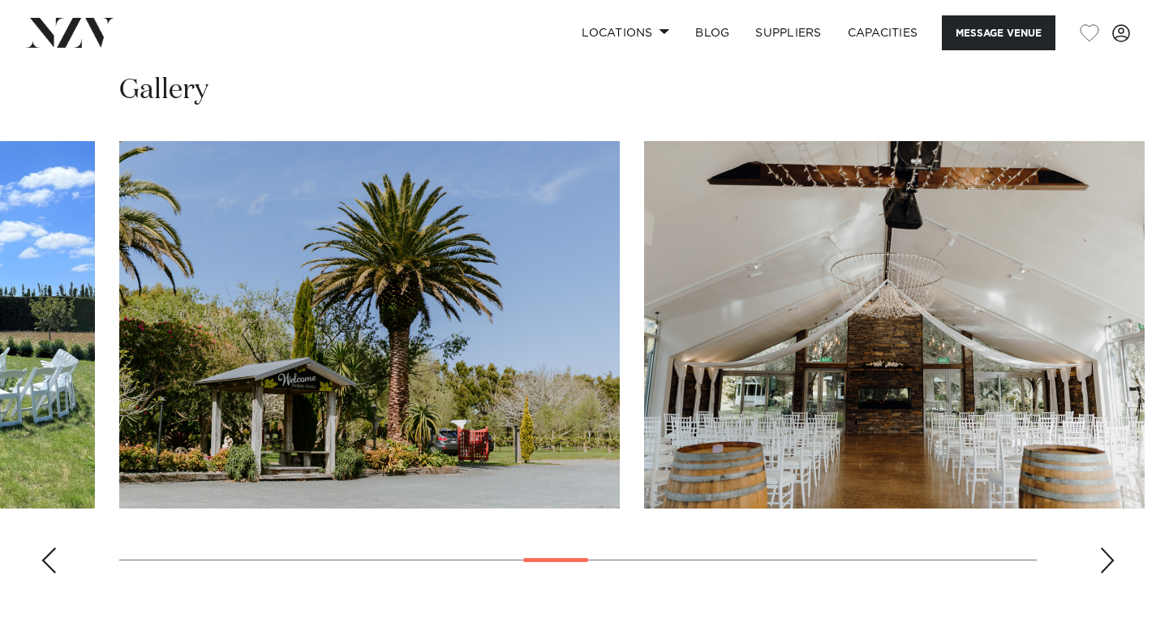
click at [1110, 550] on div "Next slide" at bounding box center [1107, 561] width 16 height 26
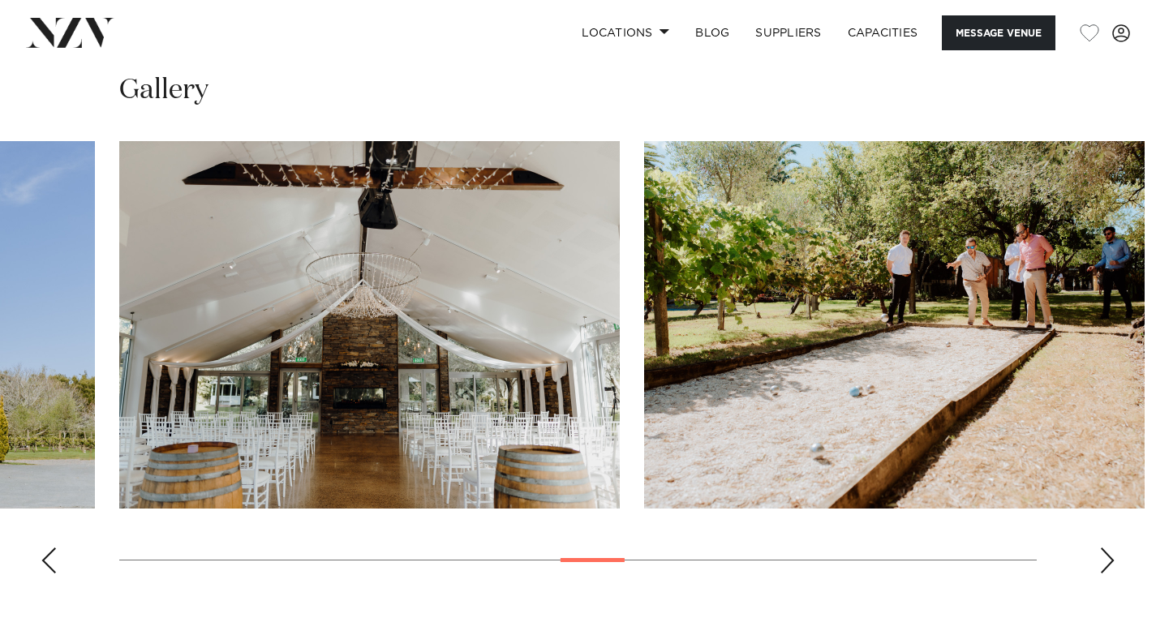
click at [1110, 550] on div "Next slide" at bounding box center [1107, 561] width 16 height 26
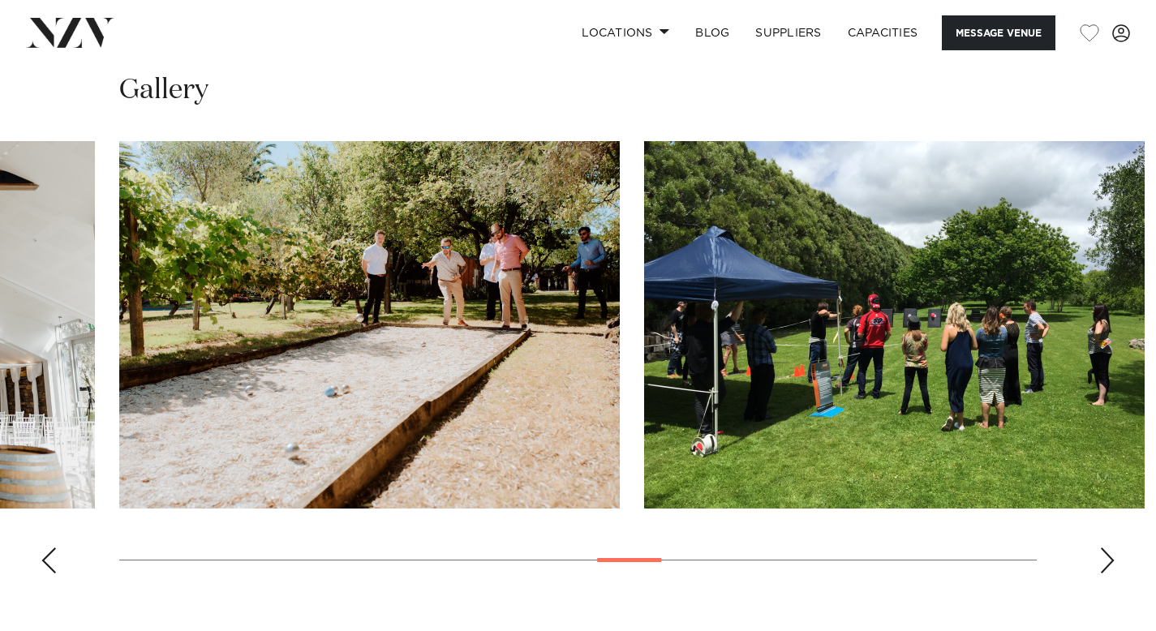
click at [1110, 550] on div "Next slide" at bounding box center [1107, 561] width 16 height 26
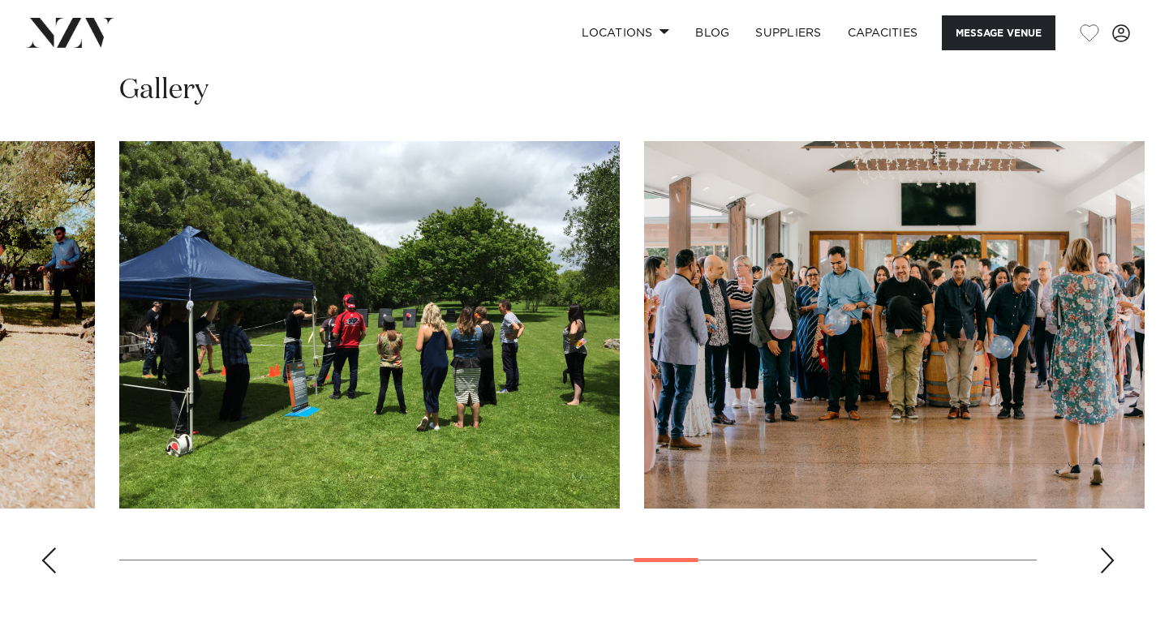
click at [1110, 550] on div "Next slide" at bounding box center [1107, 561] width 16 height 26
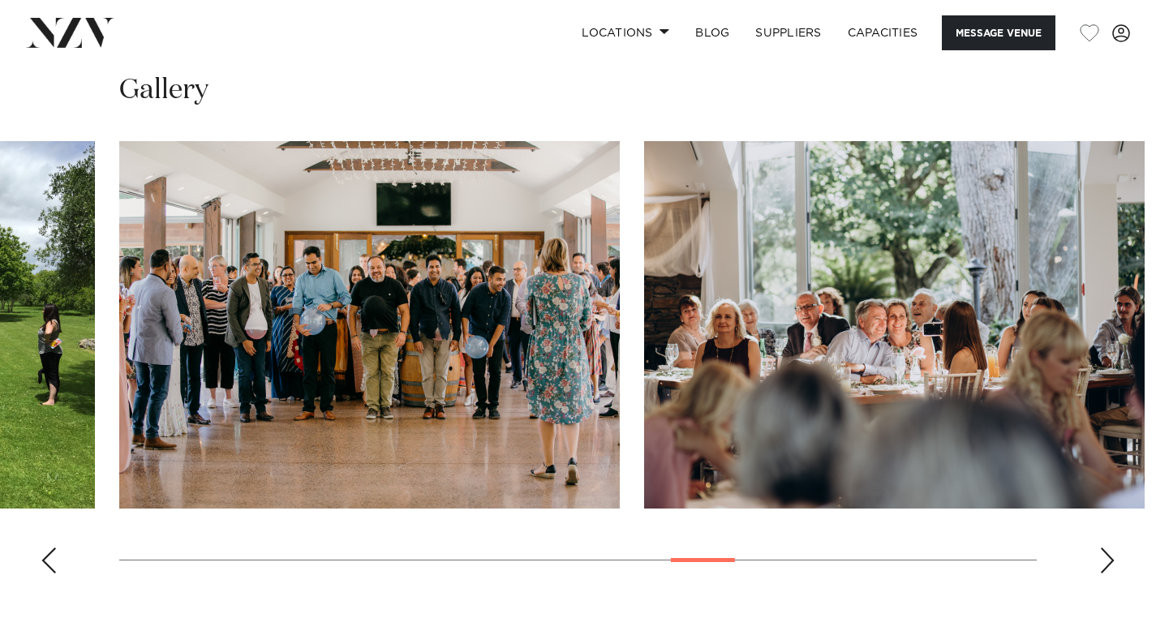
click at [1110, 550] on div "Next slide" at bounding box center [1107, 561] width 16 height 26
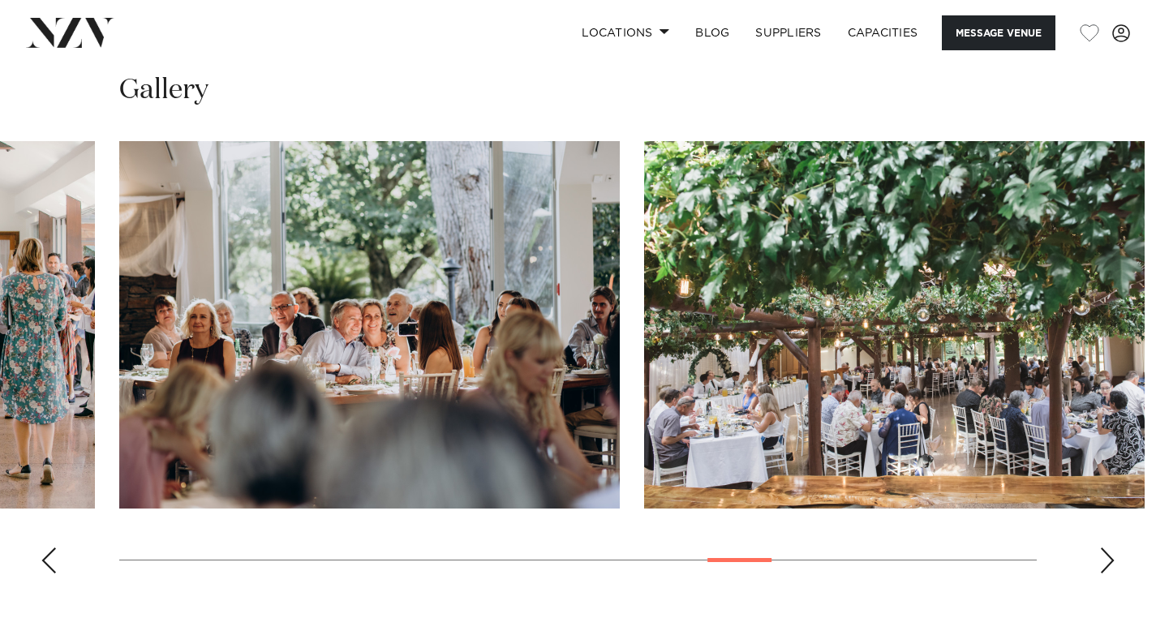
click at [1110, 550] on div "Next slide" at bounding box center [1107, 561] width 16 height 26
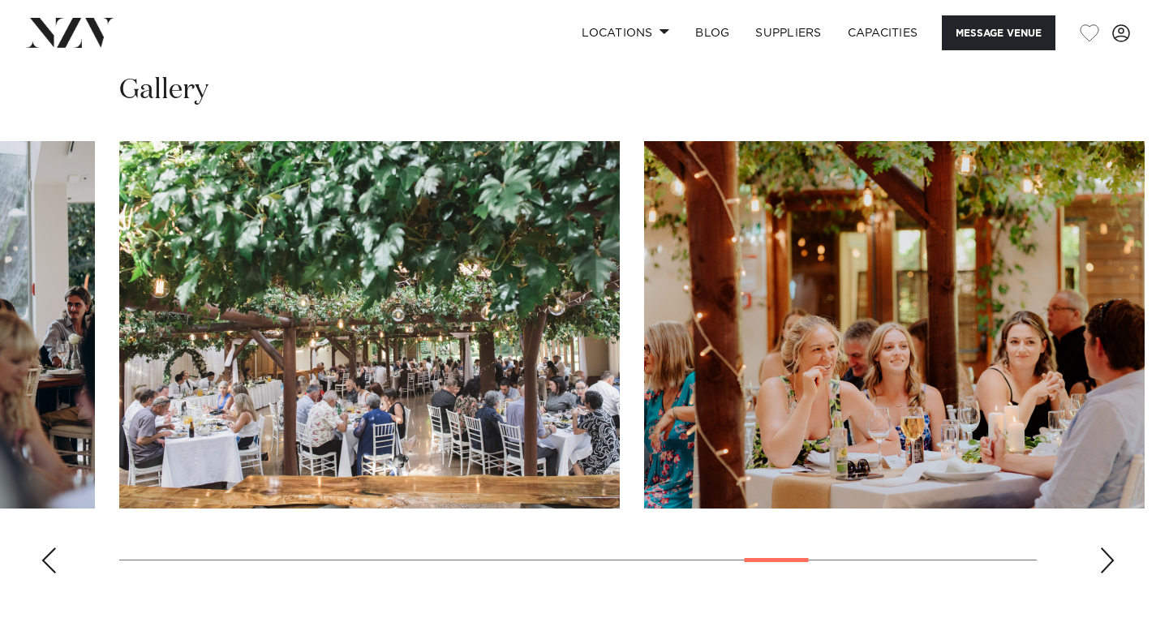
click at [1110, 550] on div "Next slide" at bounding box center [1107, 561] width 16 height 26
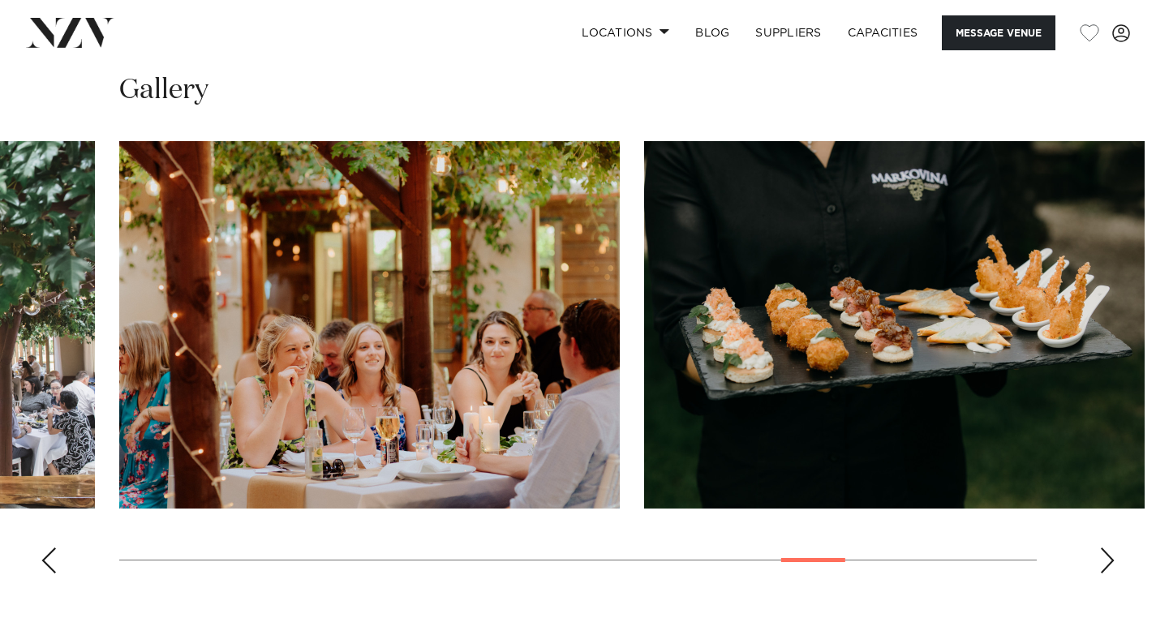
click at [1110, 550] on div "Next slide" at bounding box center [1107, 561] width 16 height 26
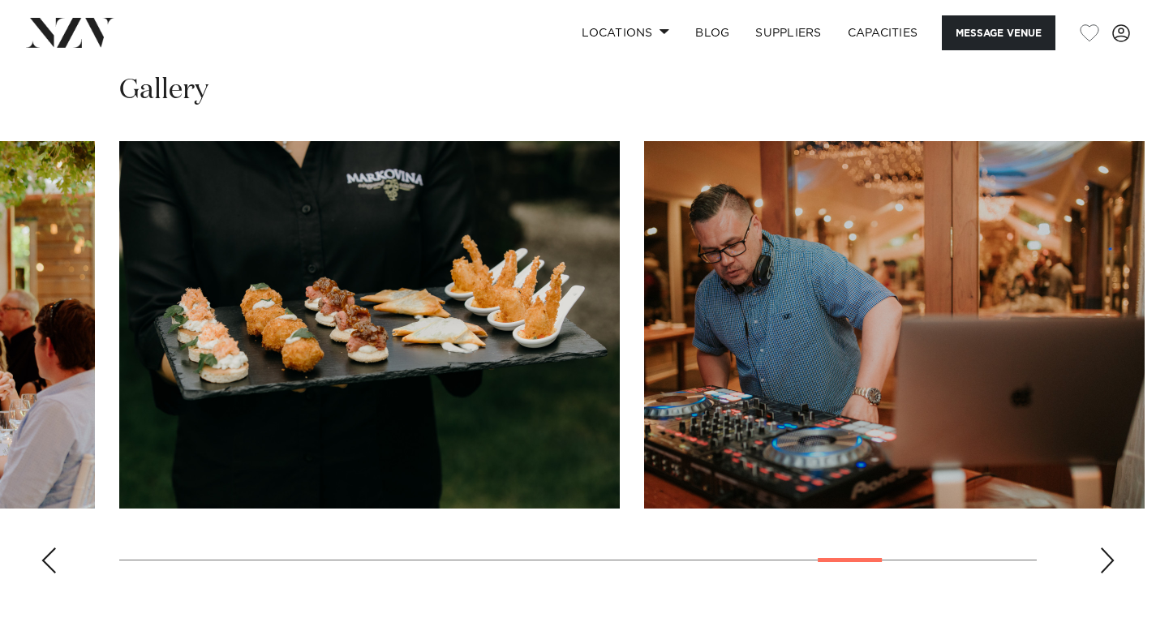
click at [1110, 550] on div "Next slide" at bounding box center [1107, 561] width 16 height 26
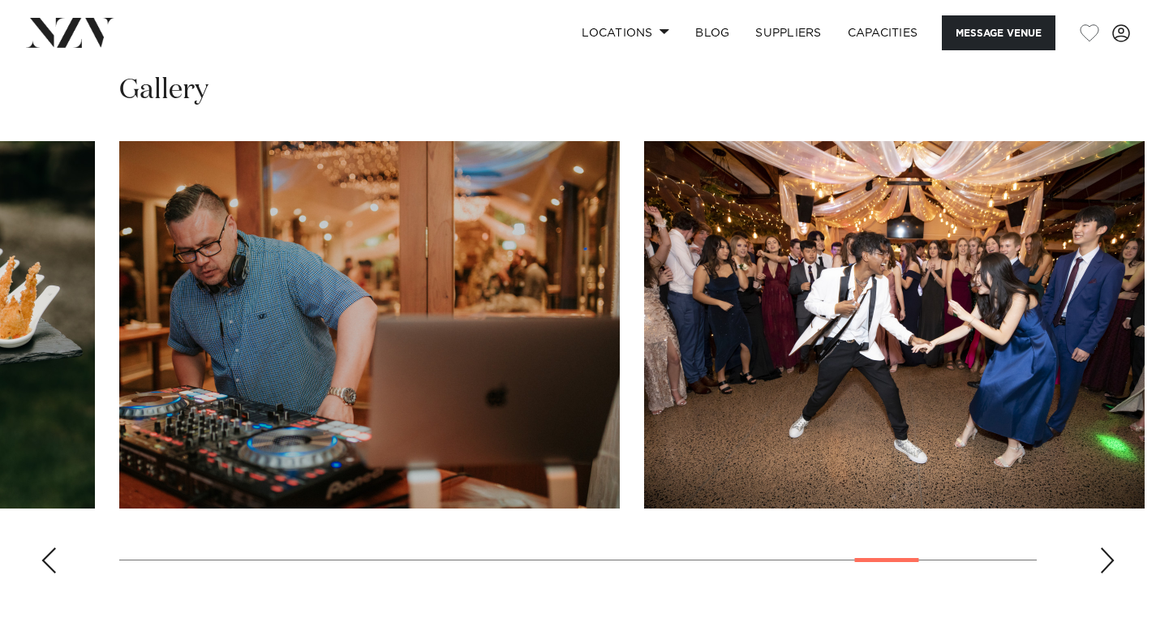
click at [1110, 550] on div "Next slide" at bounding box center [1107, 561] width 16 height 26
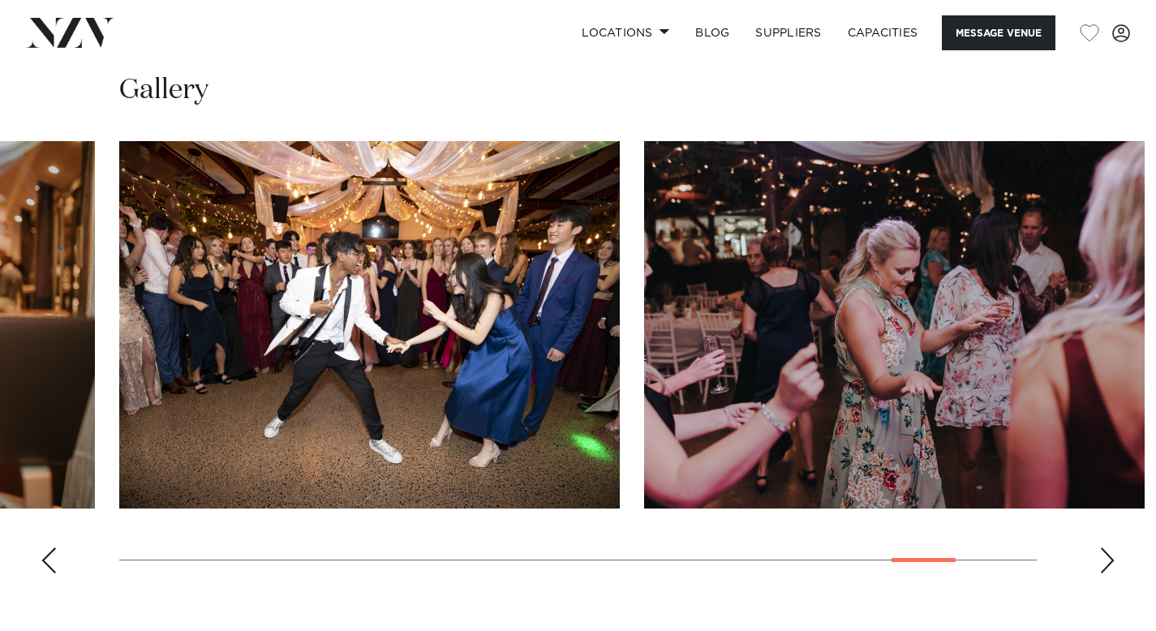
click at [1110, 550] on div "Next slide" at bounding box center [1107, 561] width 16 height 26
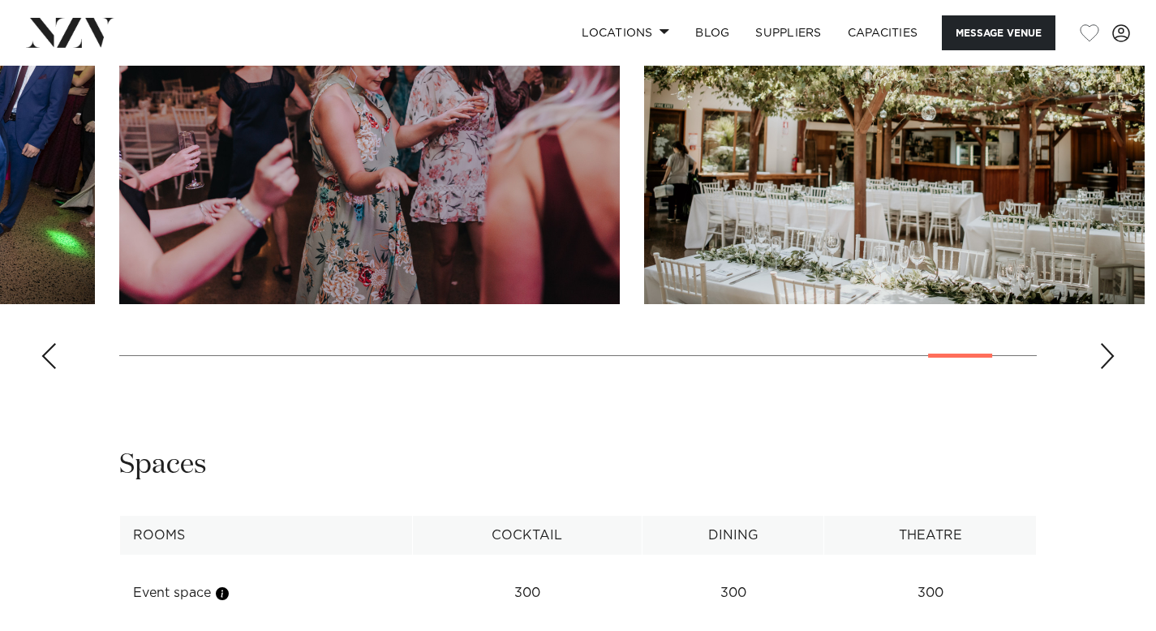
scroll to position [1850, 0]
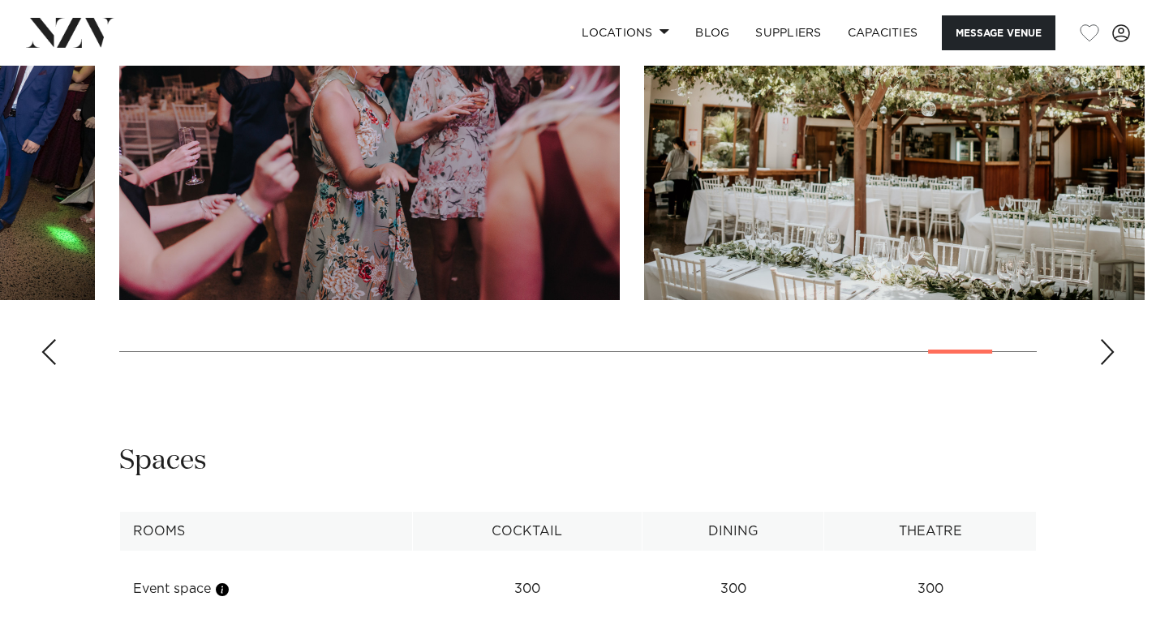
click at [1100, 339] on div "Next slide" at bounding box center [1107, 352] width 16 height 26
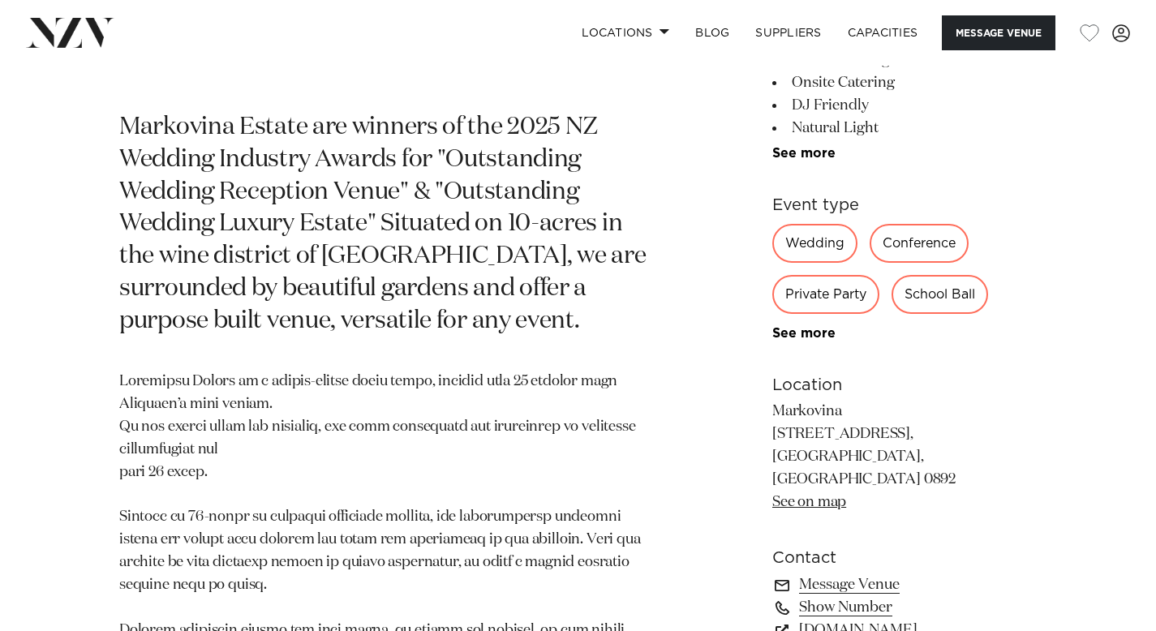
scroll to position [718, 0]
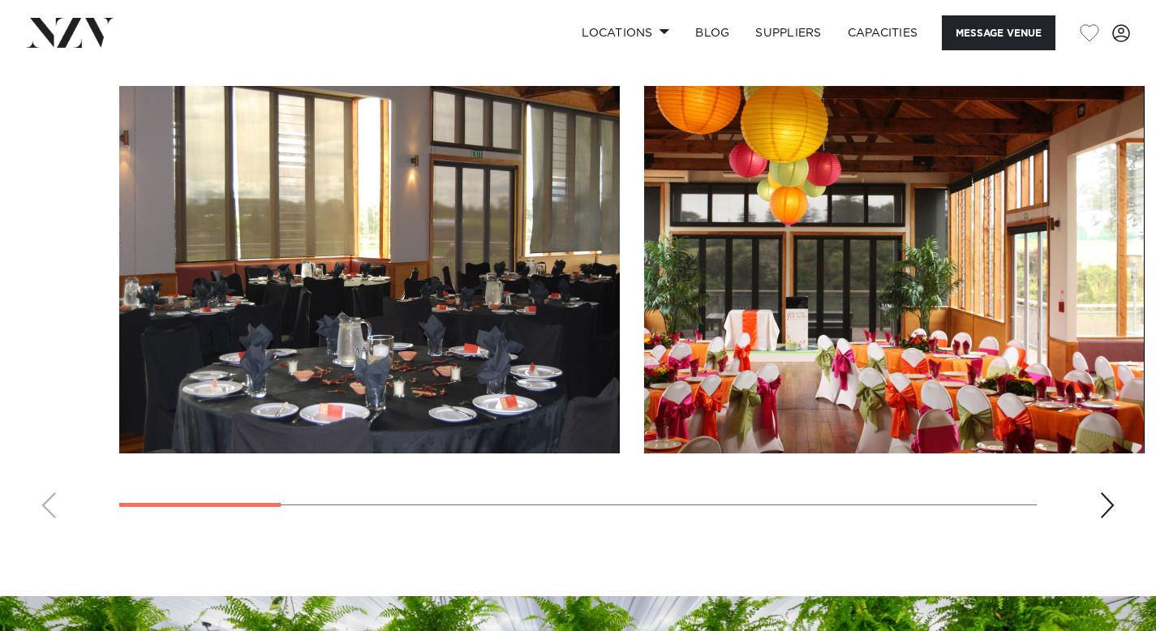
scroll to position [1454, 0]
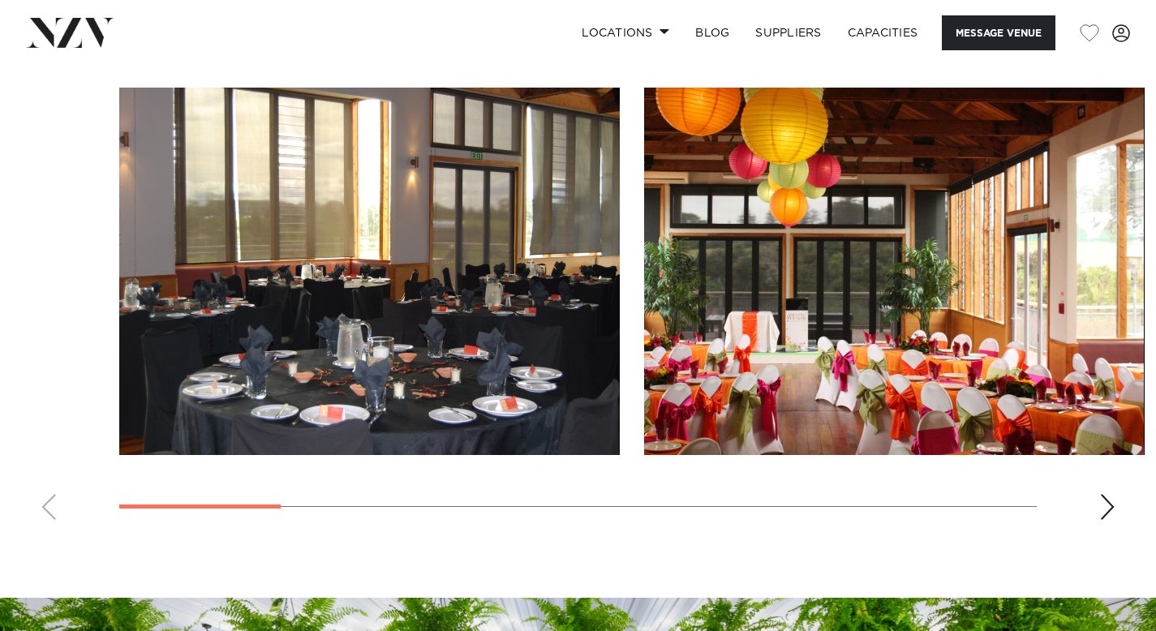
click at [1106, 509] on div "Next slide" at bounding box center [1107, 507] width 16 height 26
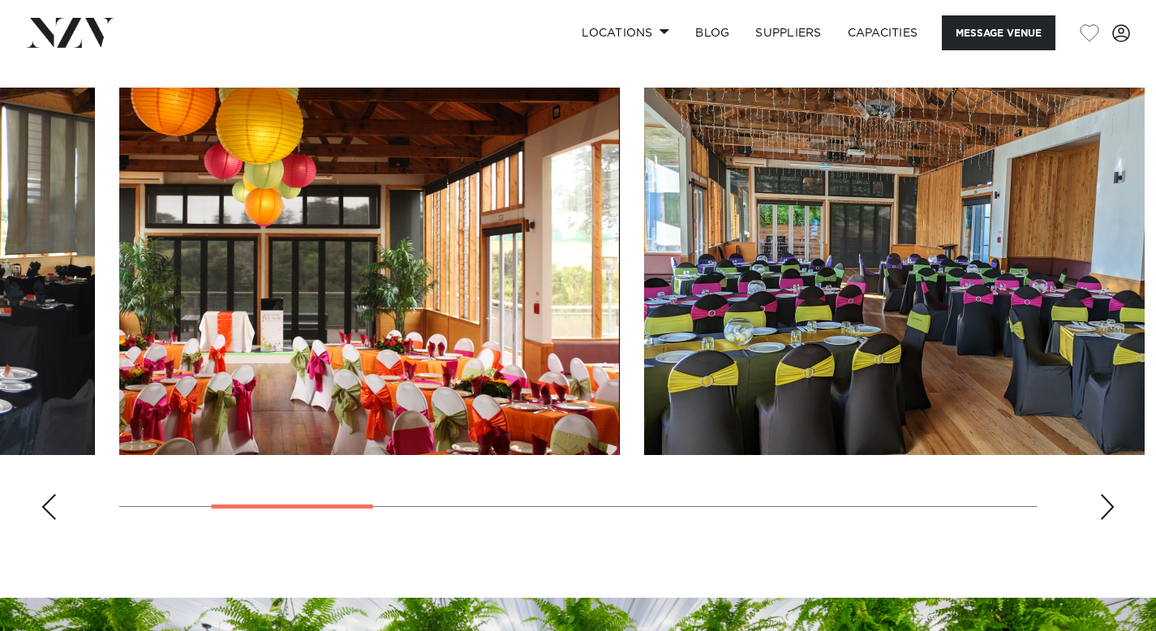
click at [1106, 513] on div "Next slide" at bounding box center [1107, 507] width 16 height 26
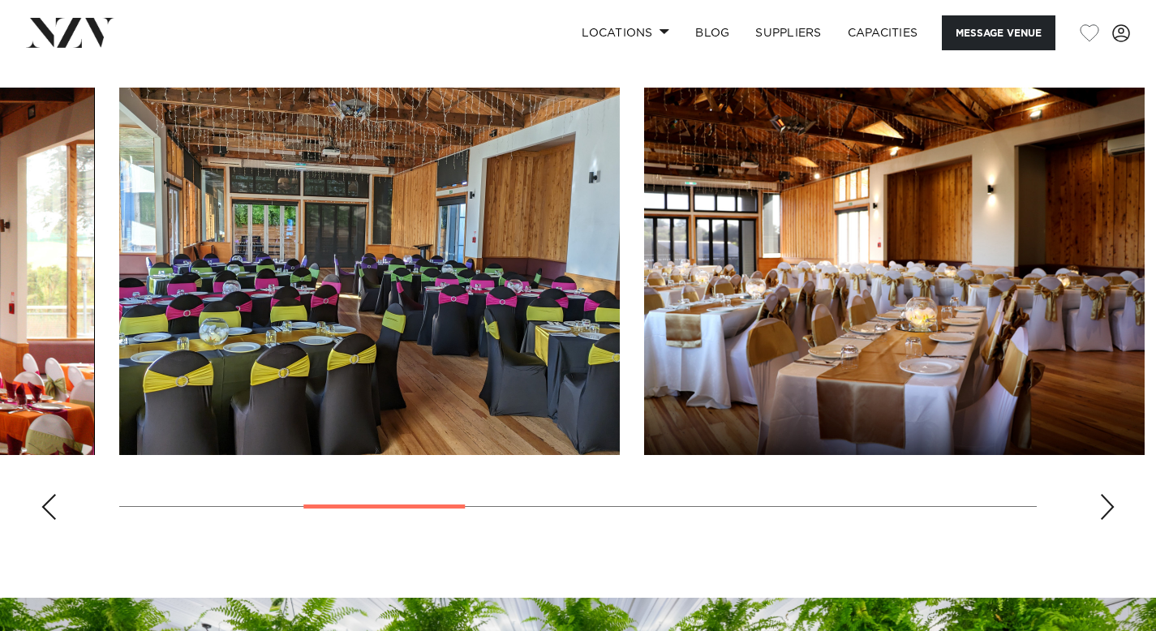
click at [1106, 513] on div "Next slide" at bounding box center [1107, 507] width 16 height 26
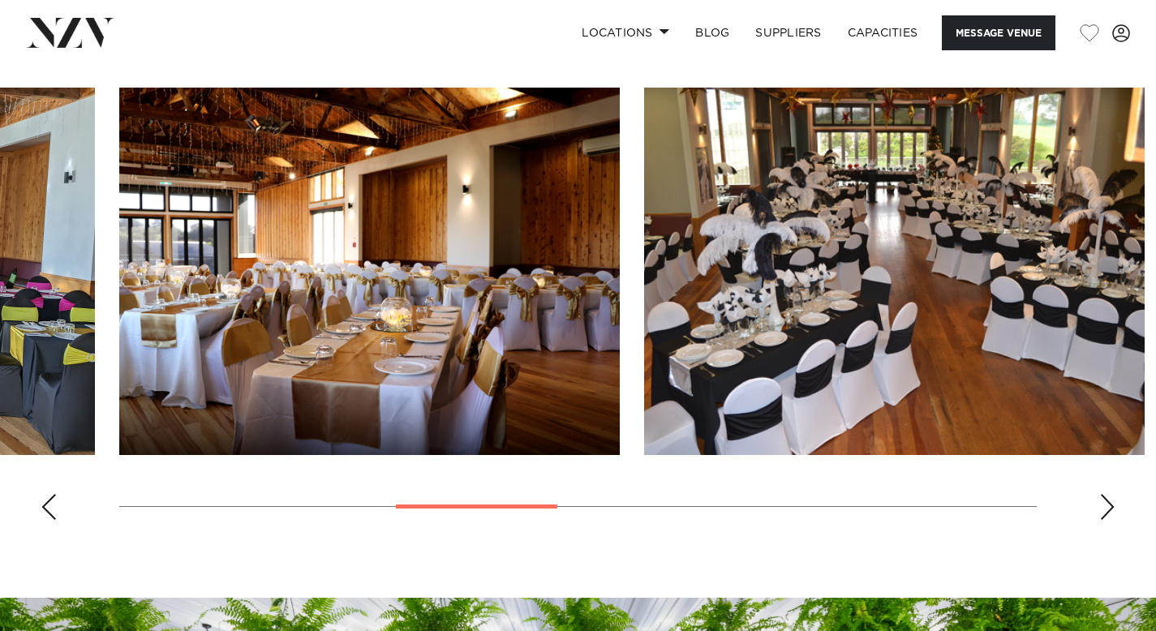
click at [1111, 515] on div "Next slide" at bounding box center [1107, 507] width 16 height 26
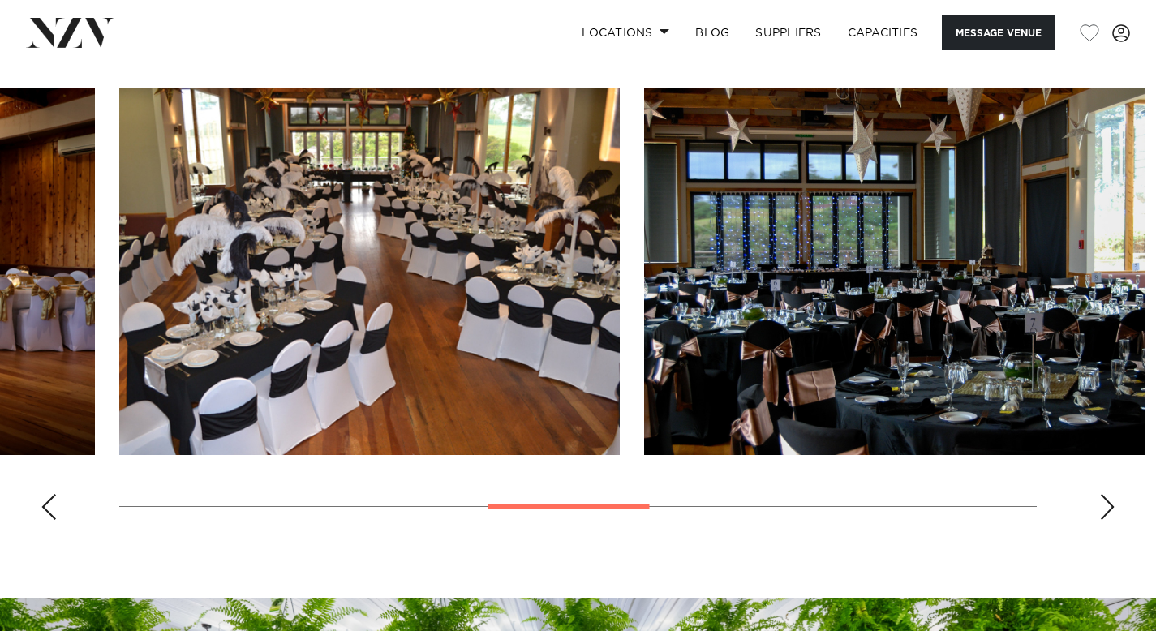
click at [1111, 515] on div "Next slide" at bounding box center [1107, 507] width 16 height 26
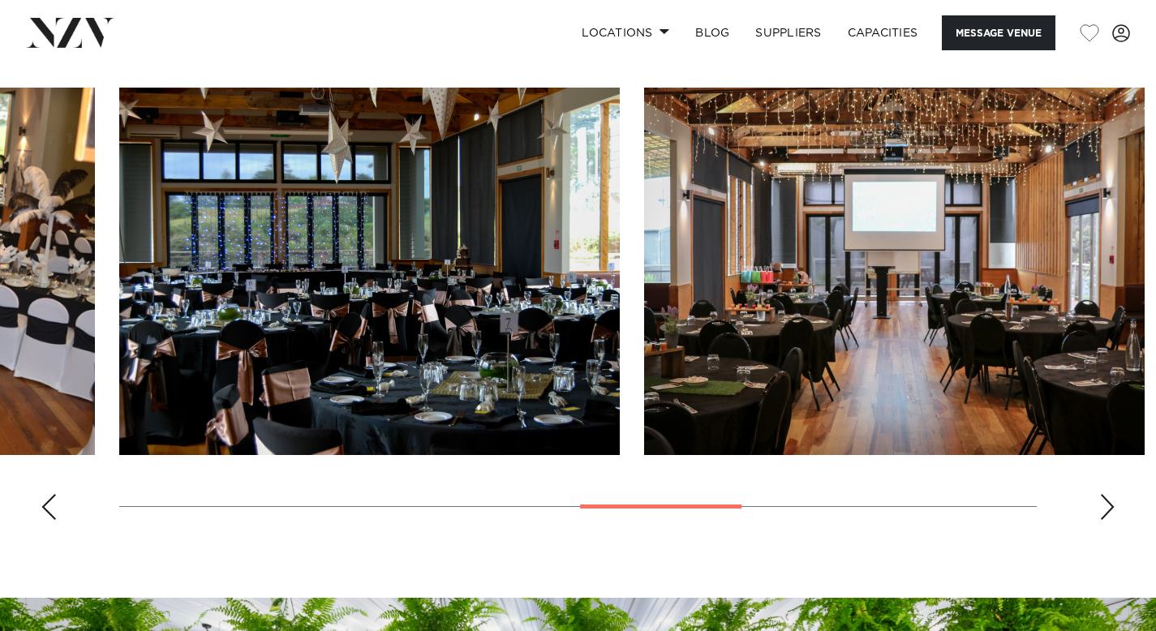
click at [1111, 515] on div "Next slide" at bounding box center [1107, 507] width 16 height 26
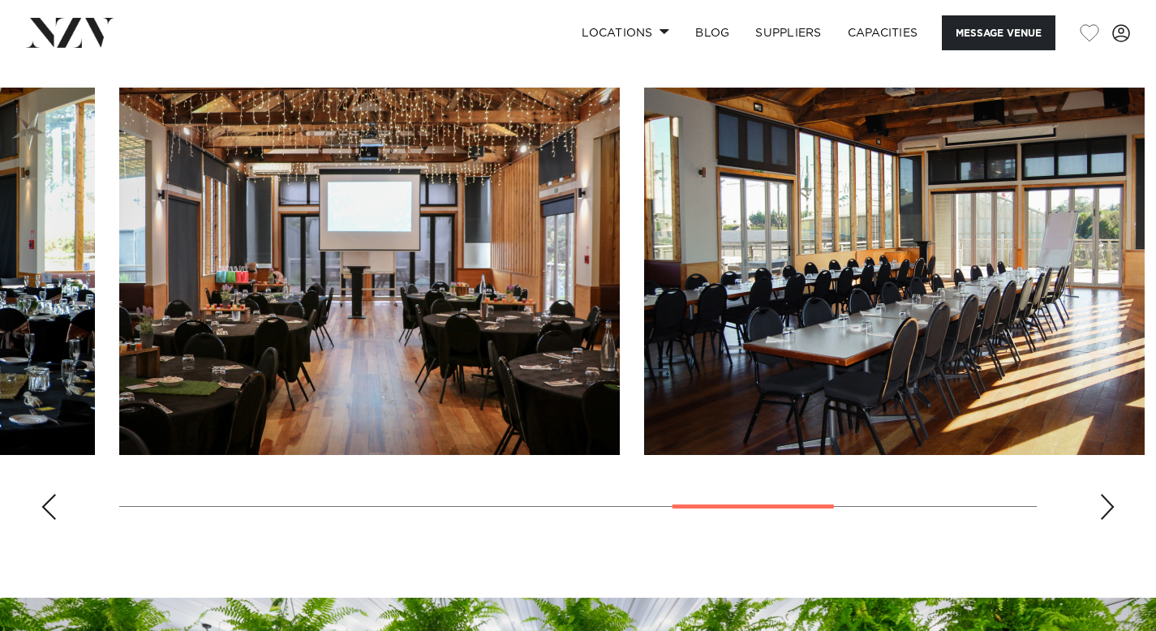
click at [1111, 515] on div "Next slide" at bounding box center [1107, 507] width 16 height 26
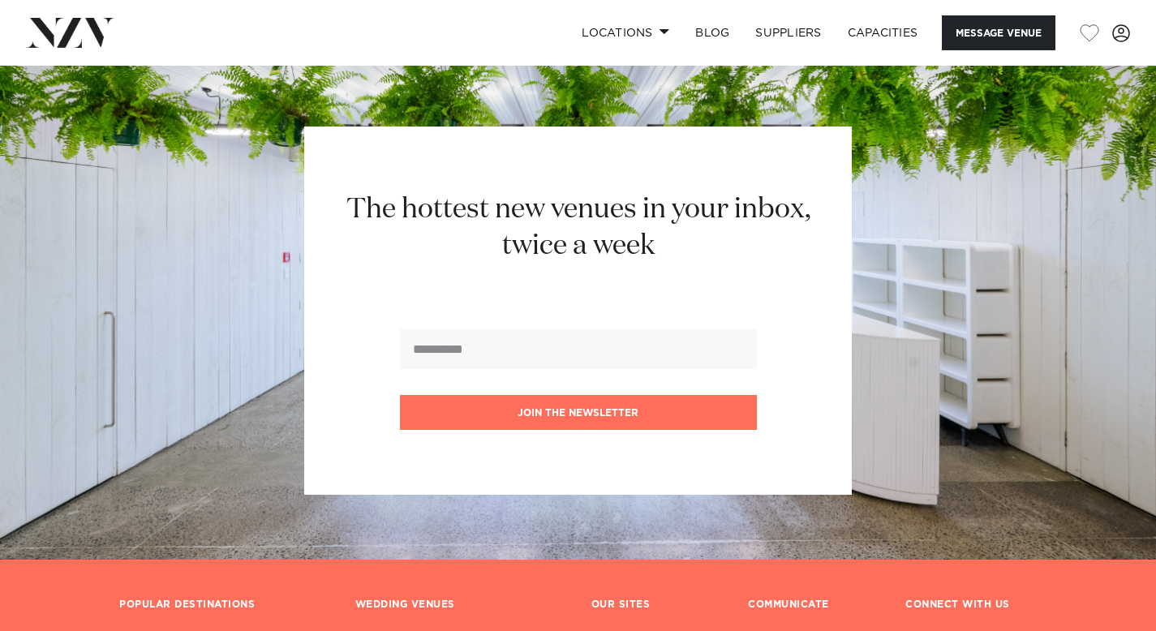
scroll to position [2136, 0]
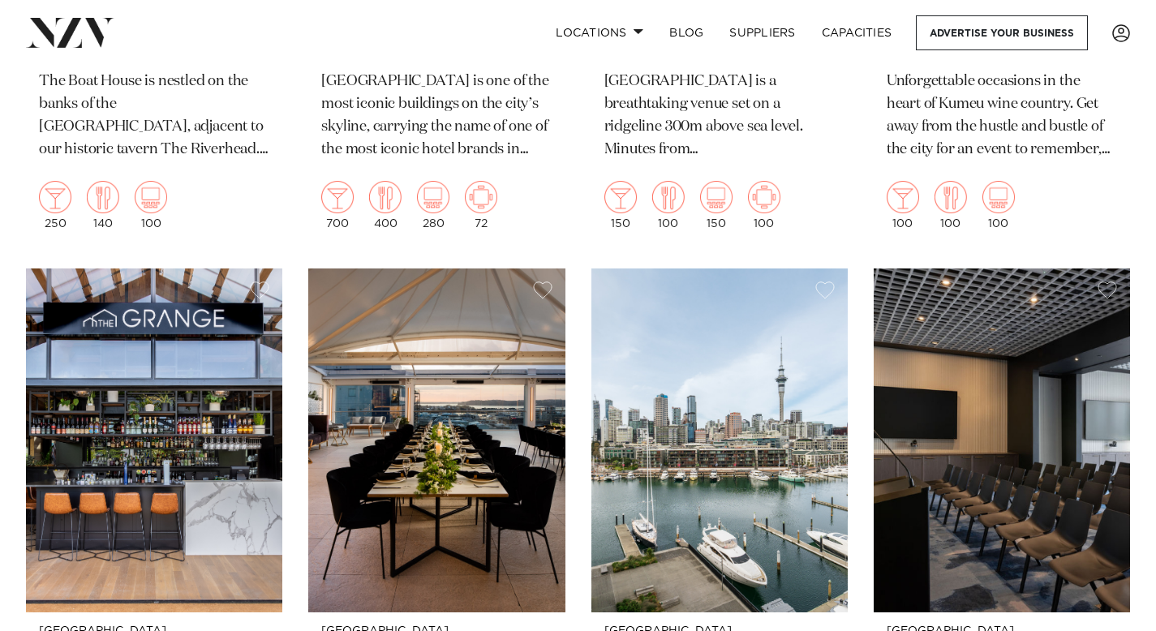
scroll to position [5370, 0]
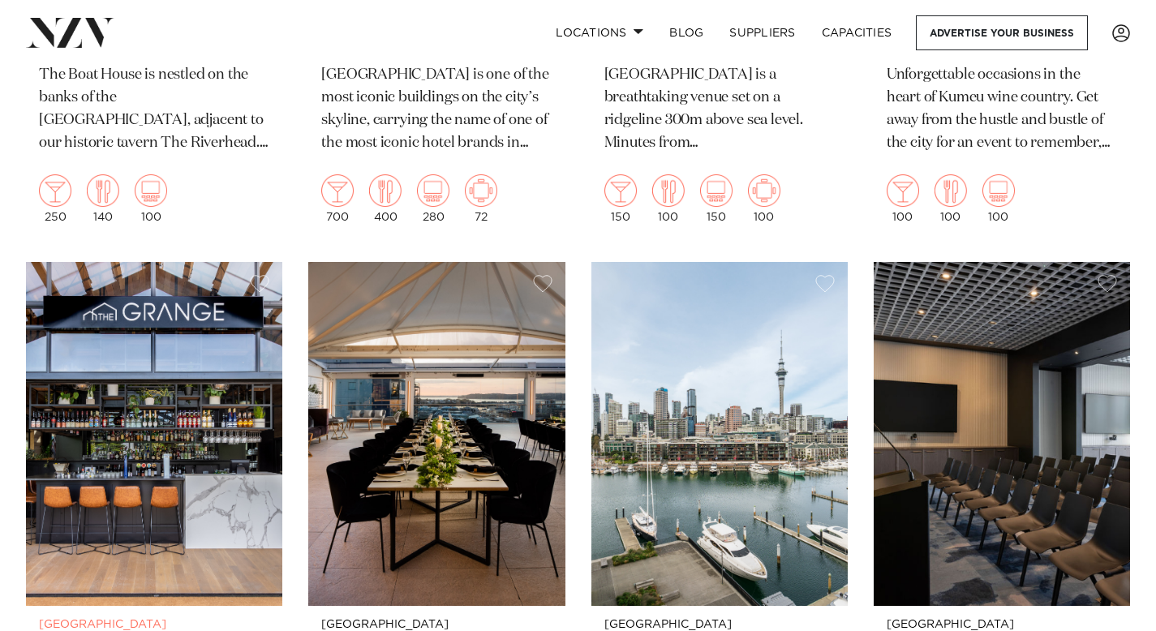
click at [140, 389] on img at bounding box center [154, 434] width 256 height 344
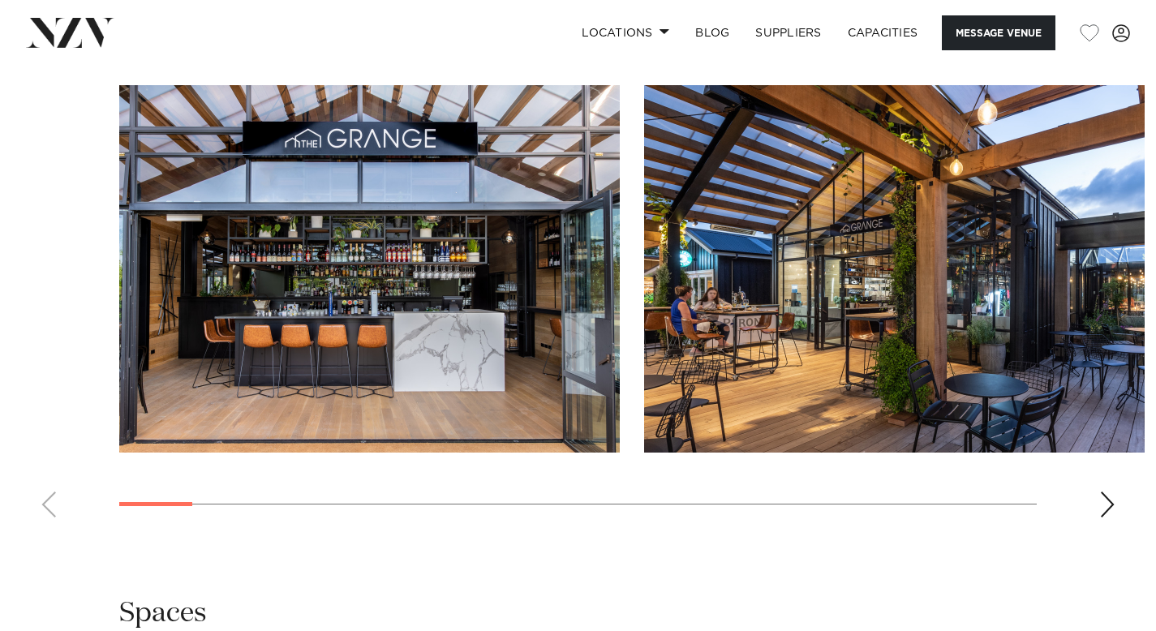
scroll to position [1505, 0]
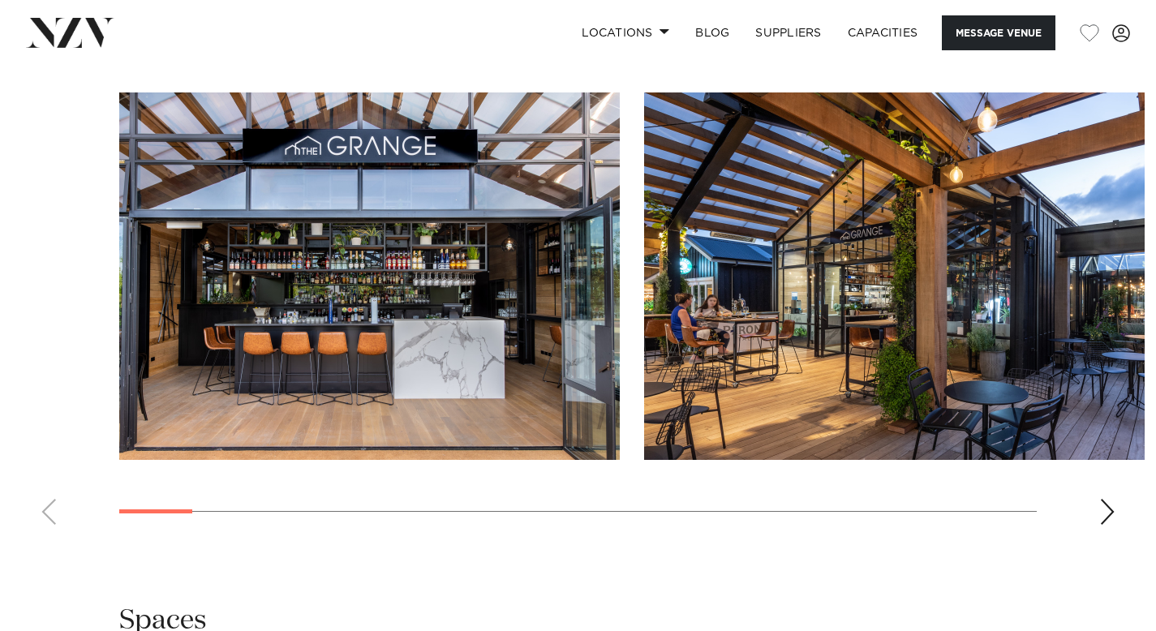
click at [1114, 499] on div "Next slide" at bounding box center [1107, 512] width 16 height 26
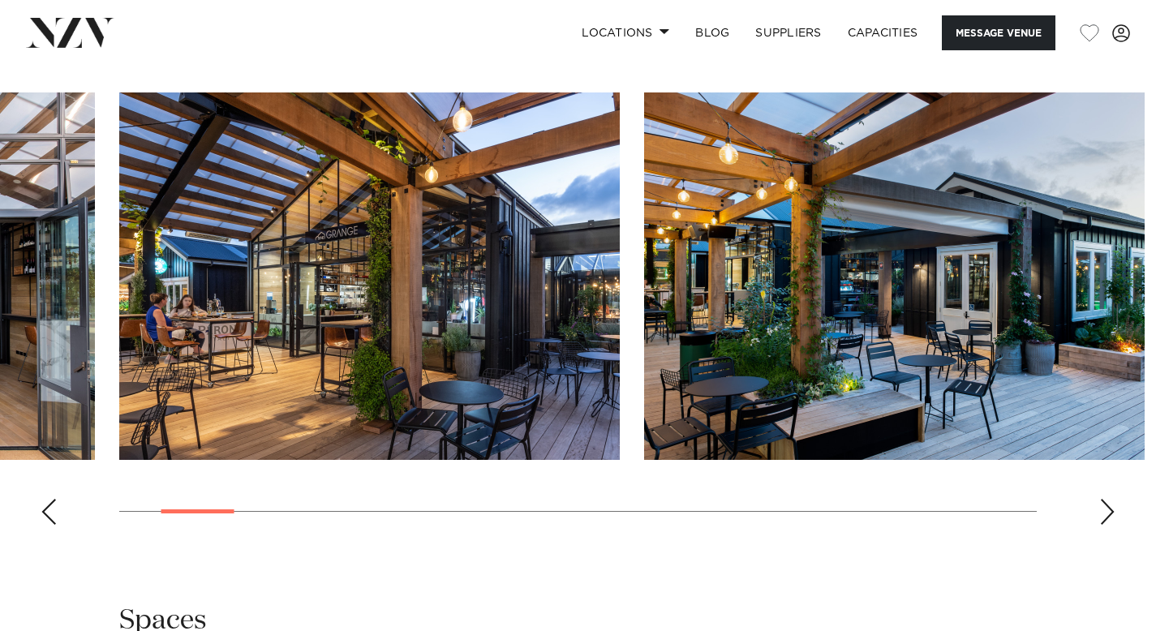
click at [1114, 499] on div "Next slide" at bounding box center [1107, 512] width 16 height 26
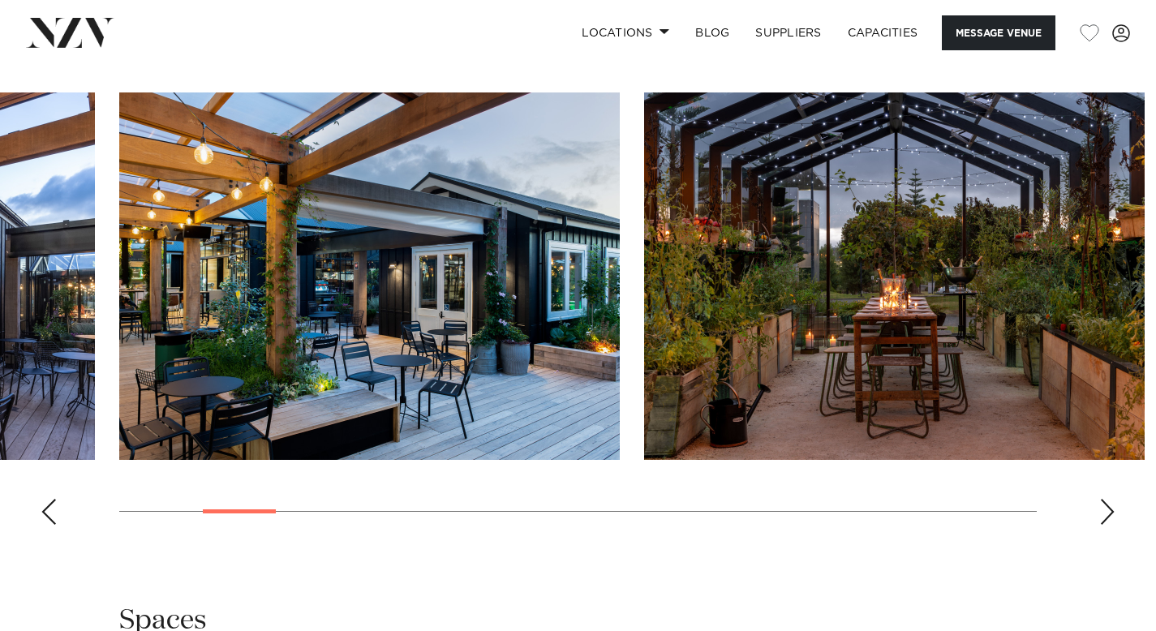
click at [1114, 499] on div "Next slide" at bounding box center [1107, 512] width 16 height 26
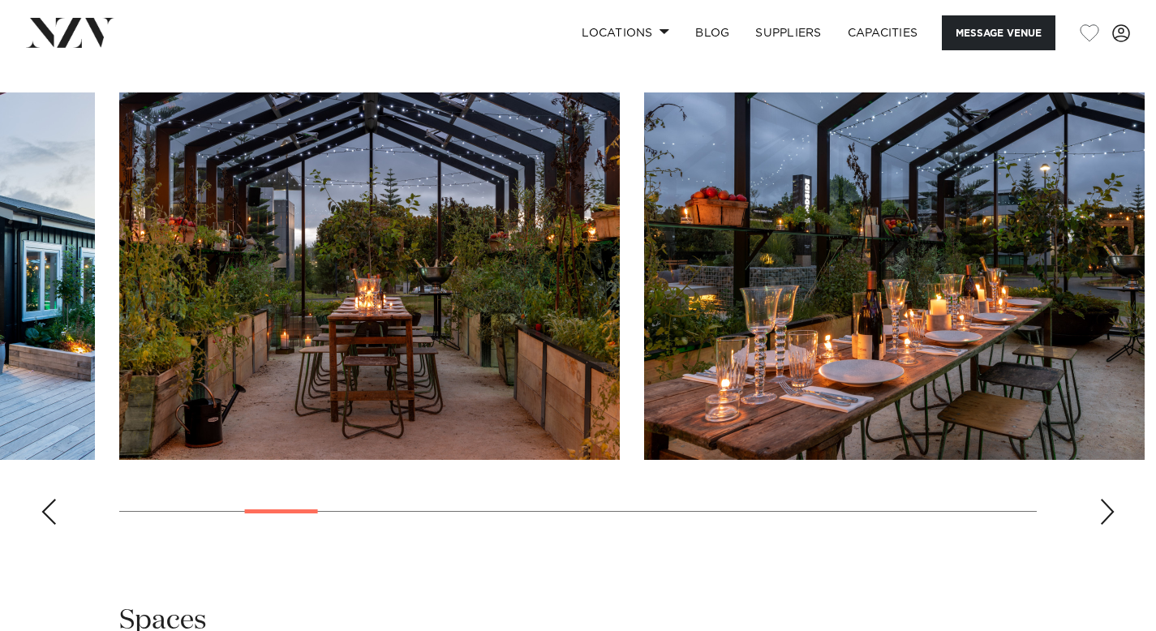
click at [1101, 499] on div "Next slide" at bounding box center [1107, 512] width 16 height 26
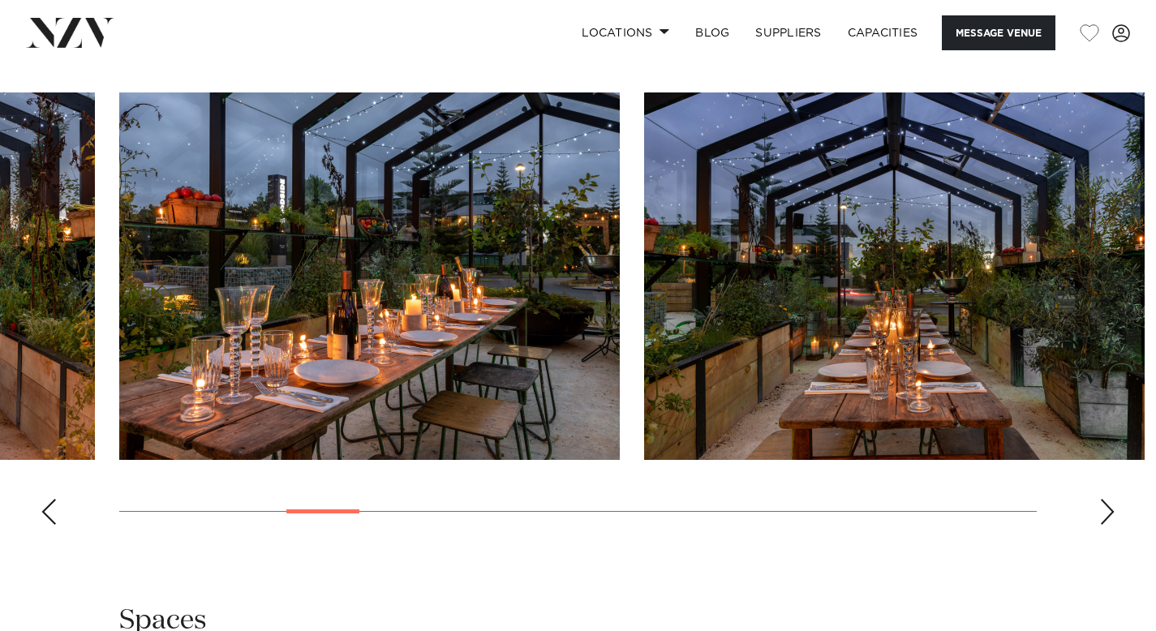
click at [1101, 499] on div "Next slide" at bounding box center [1107, 512] width 16 height 26
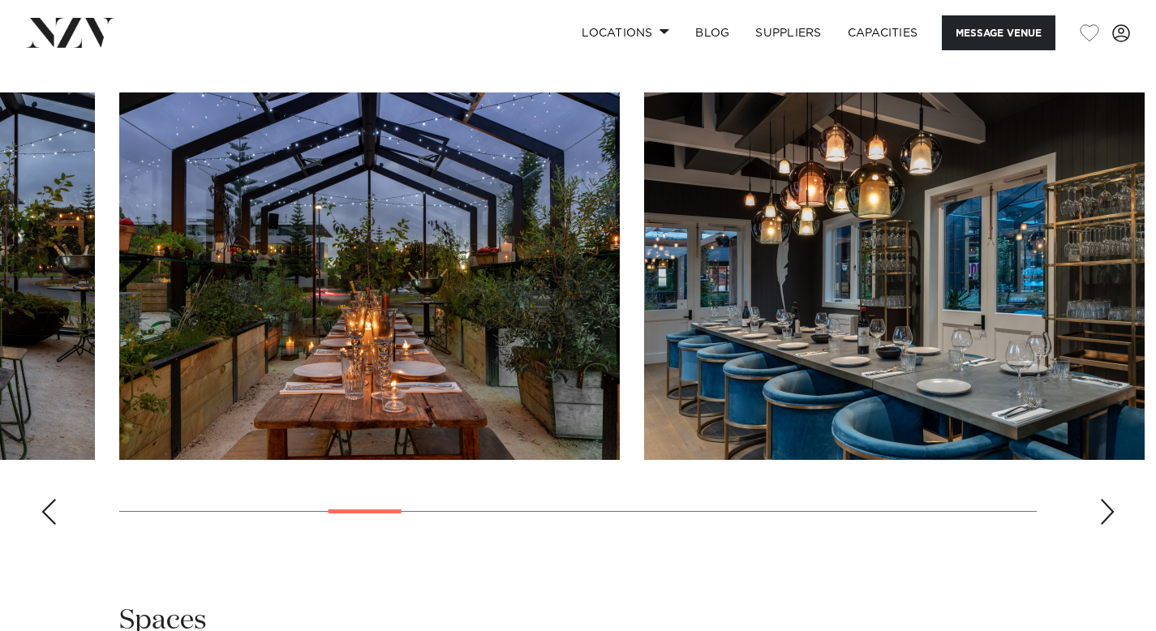
click at [1101, 499] on div "Next slide" at bounding box center [1107, 512] width 16 height 26
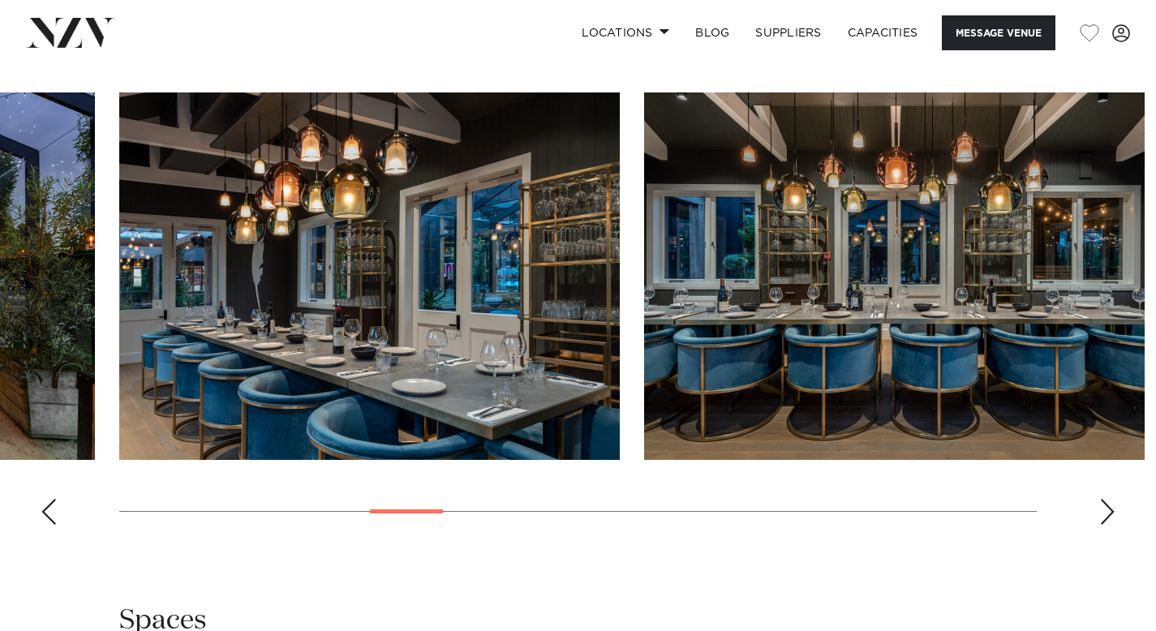
click at [1101, 499] on div "Next slide" at bounding box center [1107, 512] width 16 height 26
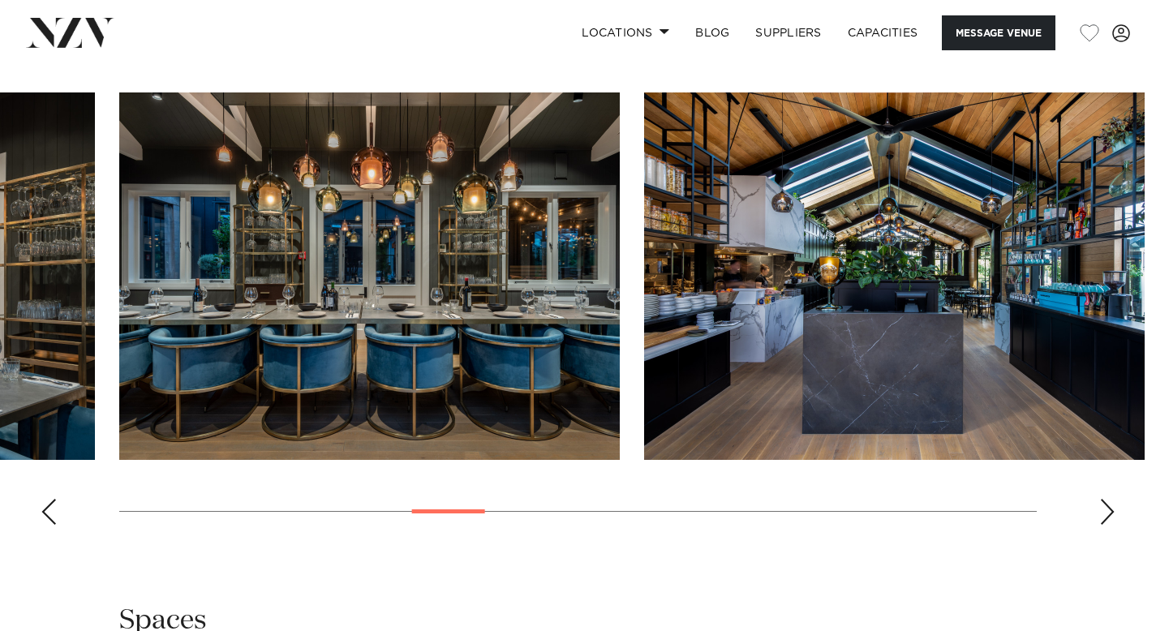
click at [1101, 499] on div "Next slide" at bounding box center [1107, 512] width 16 height 26
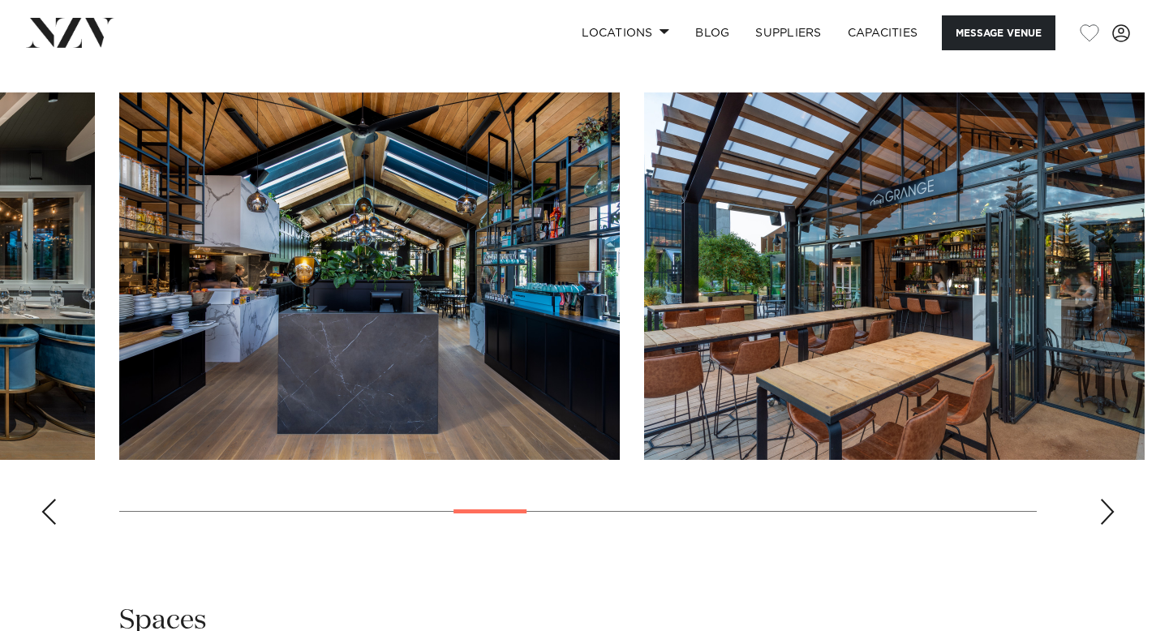
click at [1101, 499] on div "Next slide" at bounding box center [1107, 512] width 16 height 26
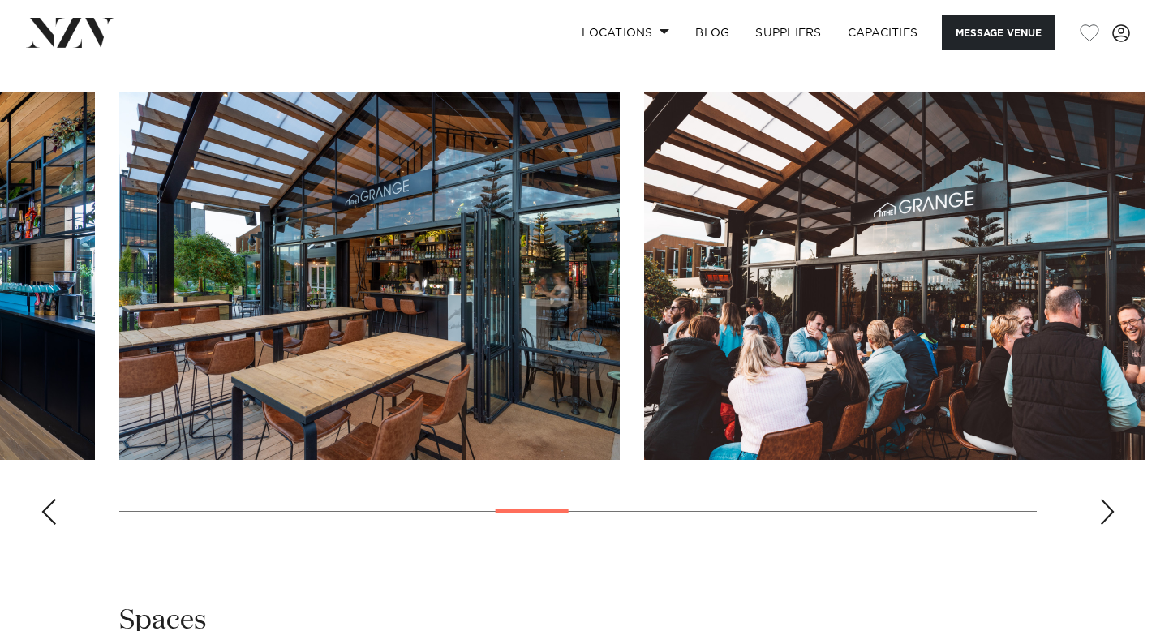
click at [1101, 499] on div "Next slide" at bounding box center [1107, 512] width 16 height 26
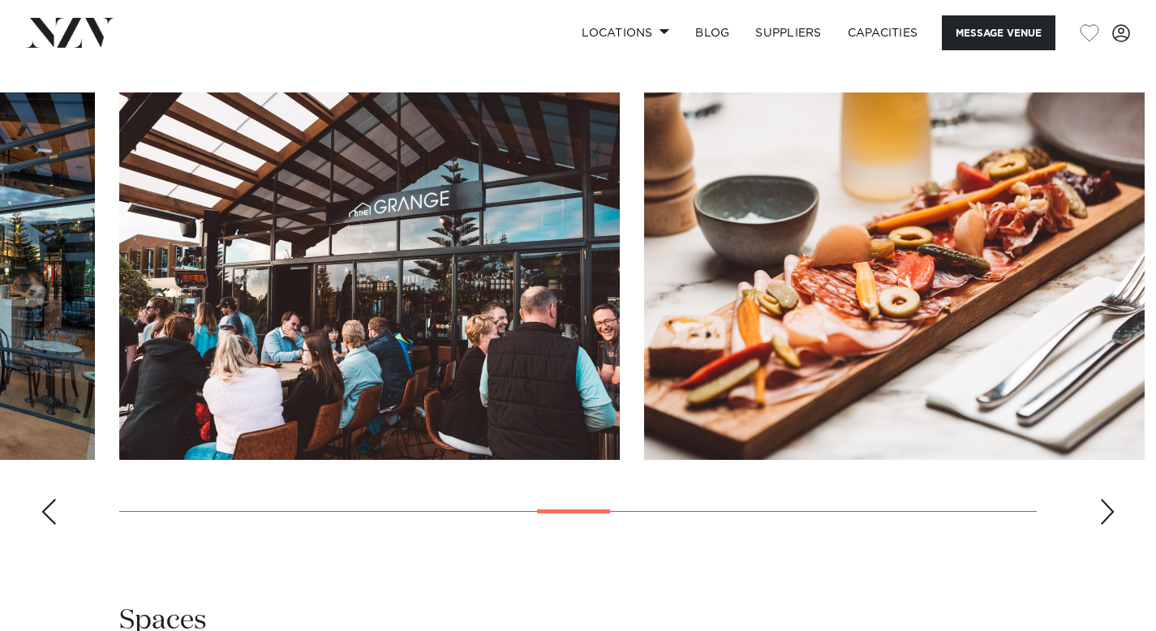
click at [1101, 499] on div "Next slide" at bounding box center [1107, 512] width 16 height 26
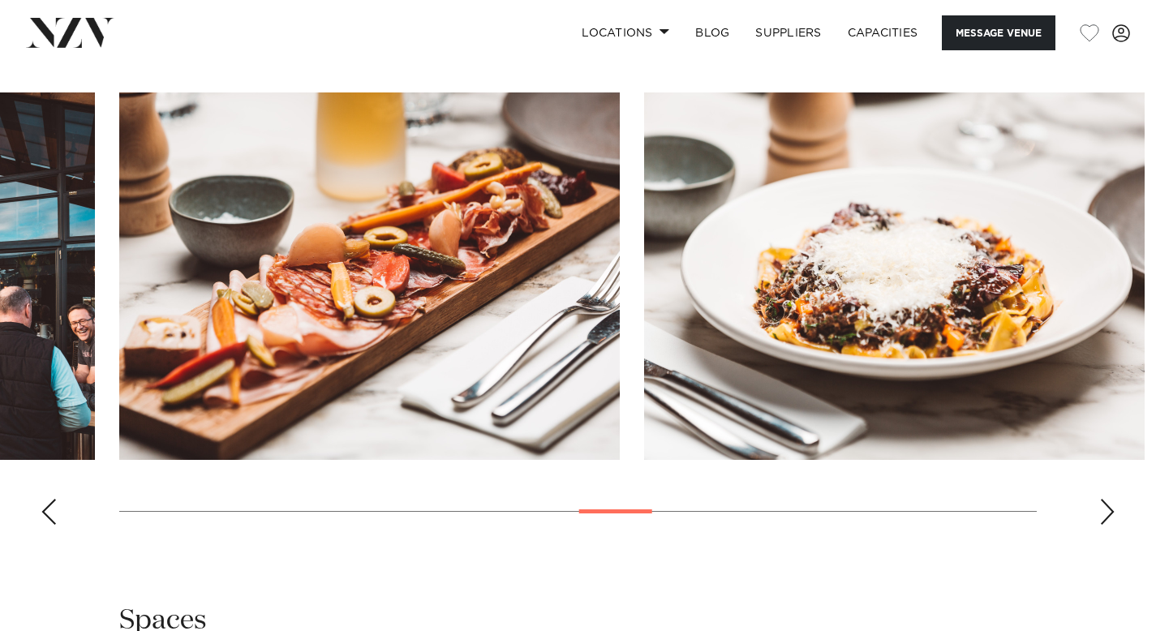
click at [1101, 499] on div "Next slide" at bounding box center [1107, 512] width 16 height 26
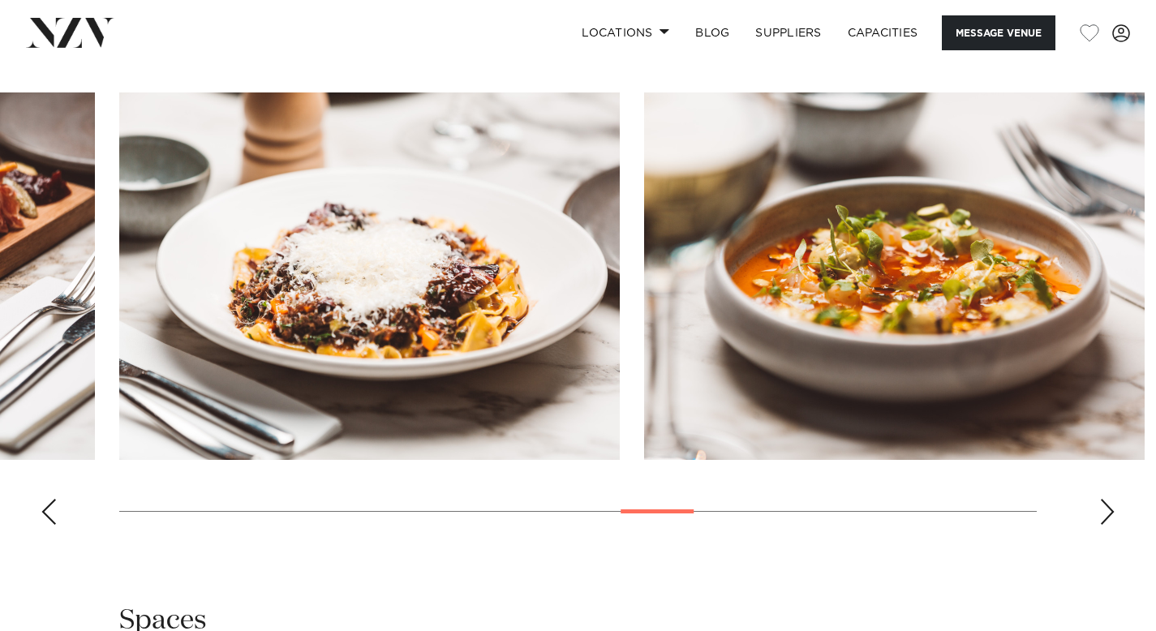
click at [1101, 499] on div "Next slide" at bounding box center [1107, 512] width 16 height 26
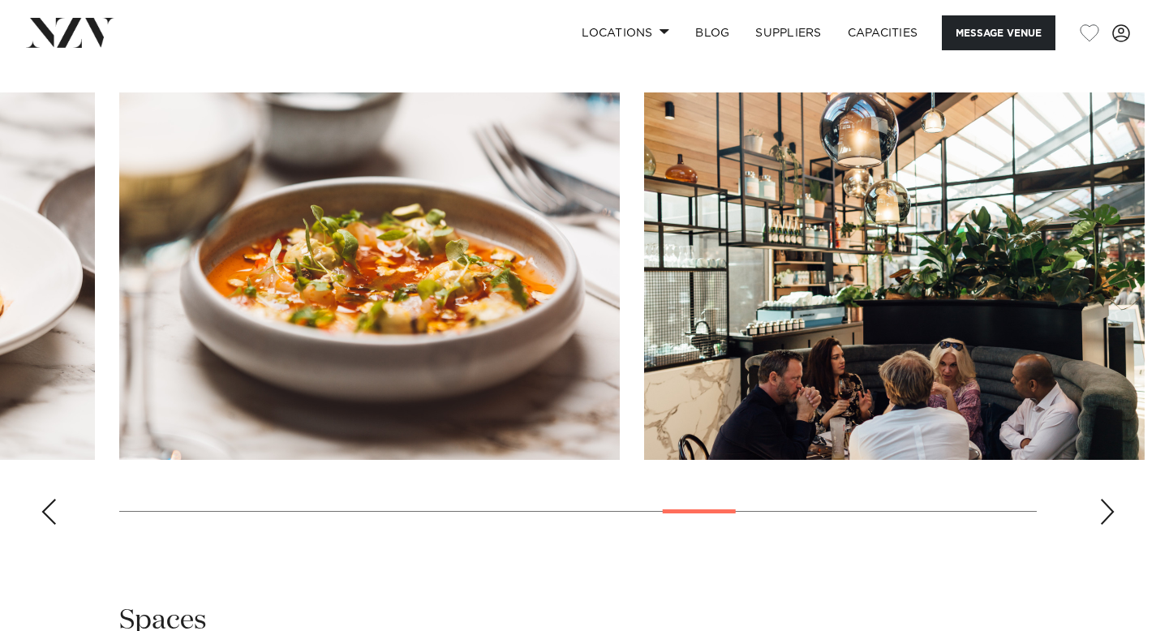
click at [1101, 499] on div "Next slide" at bounding box center [1107, 512] width 16 height 26
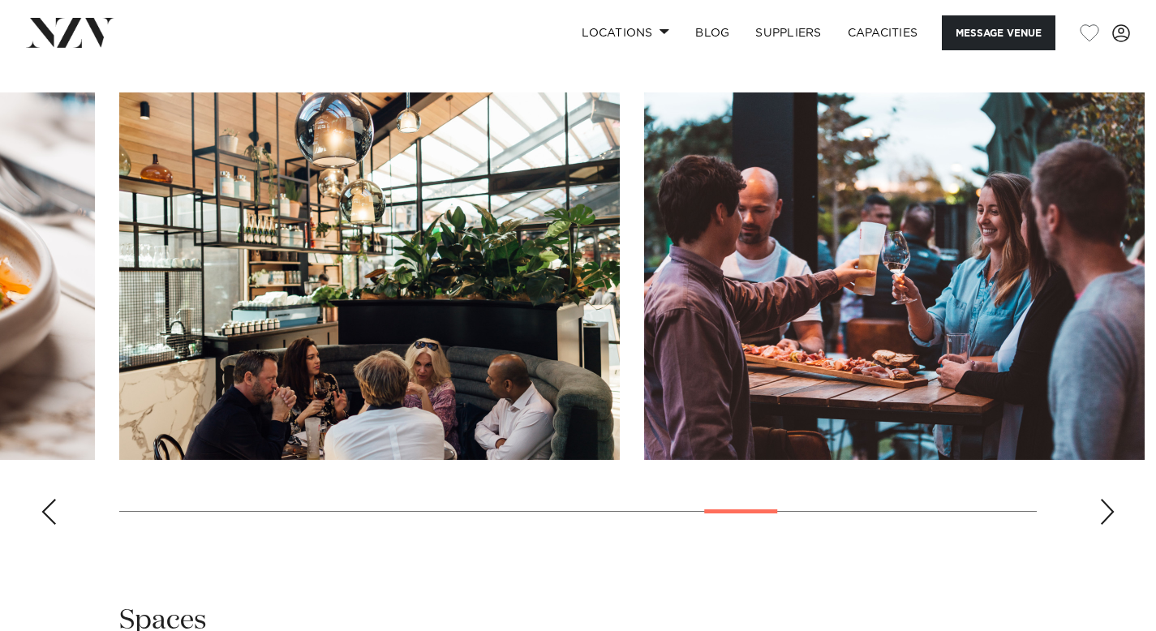
click at [1101, 499] on div "Next slide" at bounding box center [1107, 512] width 16 height 26
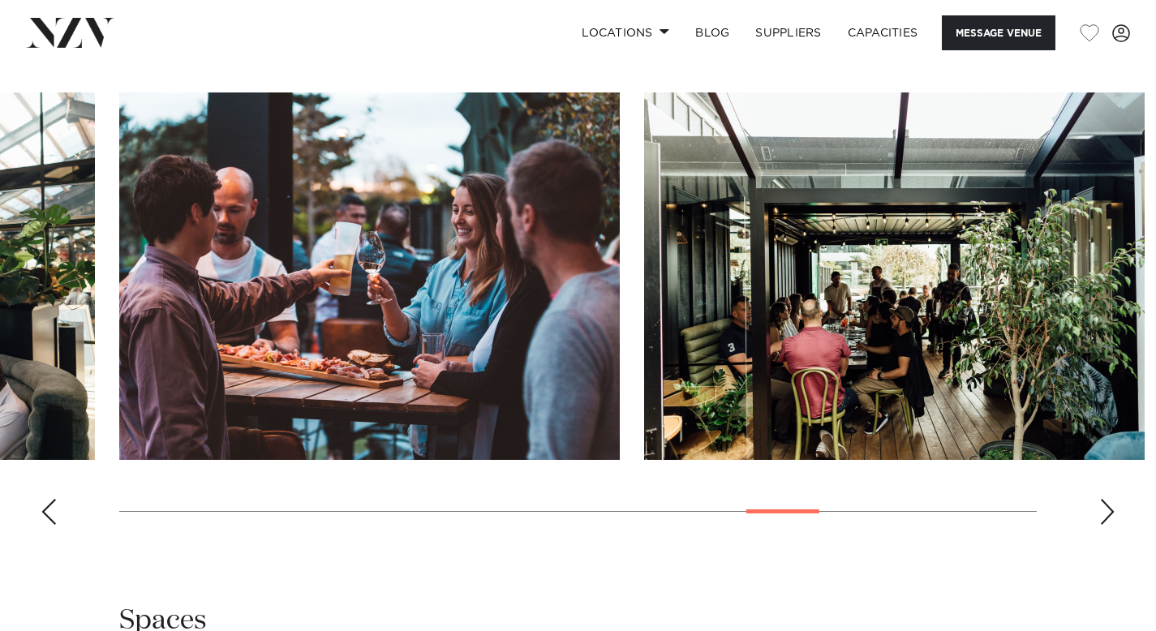
click at [1101, 499] on div "Next slide" at bounding box center [1107, 512] width 16 height 26
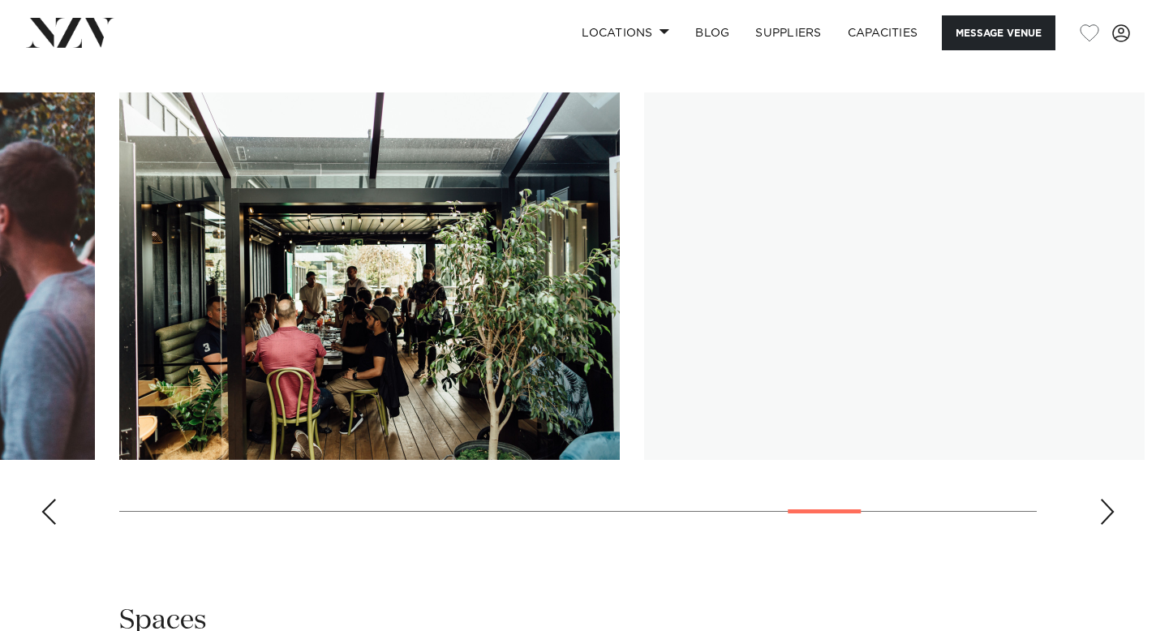
click at [1101, 499] on div "Next slide" at bounding box center [1107, 512] width 16 height 26
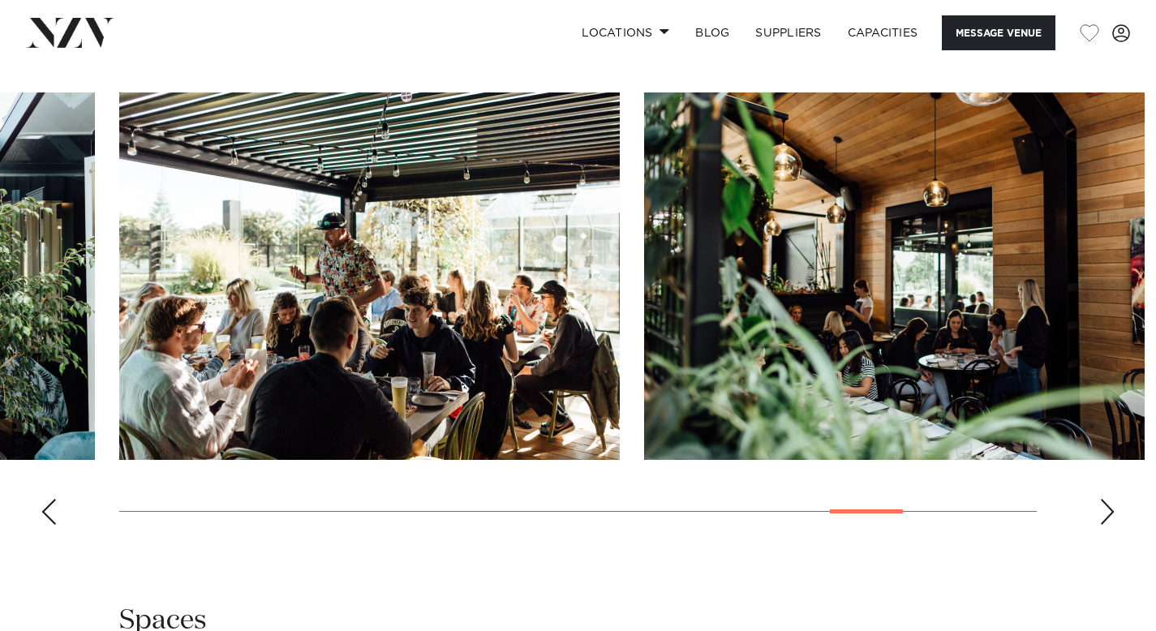
click at [1101, 499] on div "Next slide" at bounding box center [1107, 512] width 16 height 26
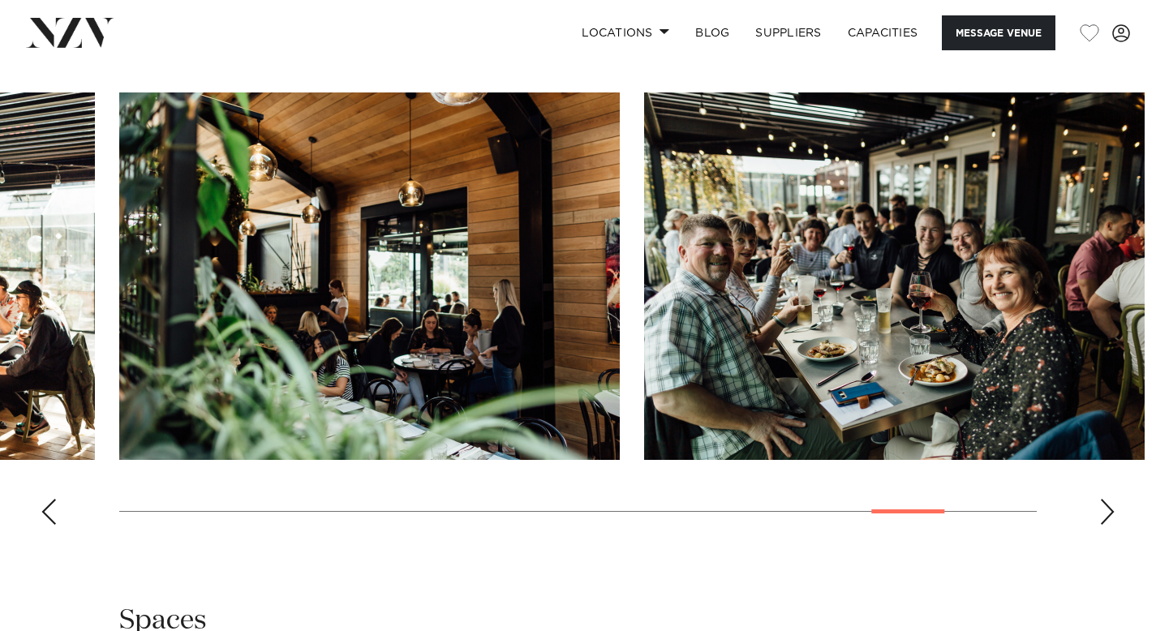
click at [1101, 499] on div "Next slide" at bounding box center [1107, 512] width 16 height 26
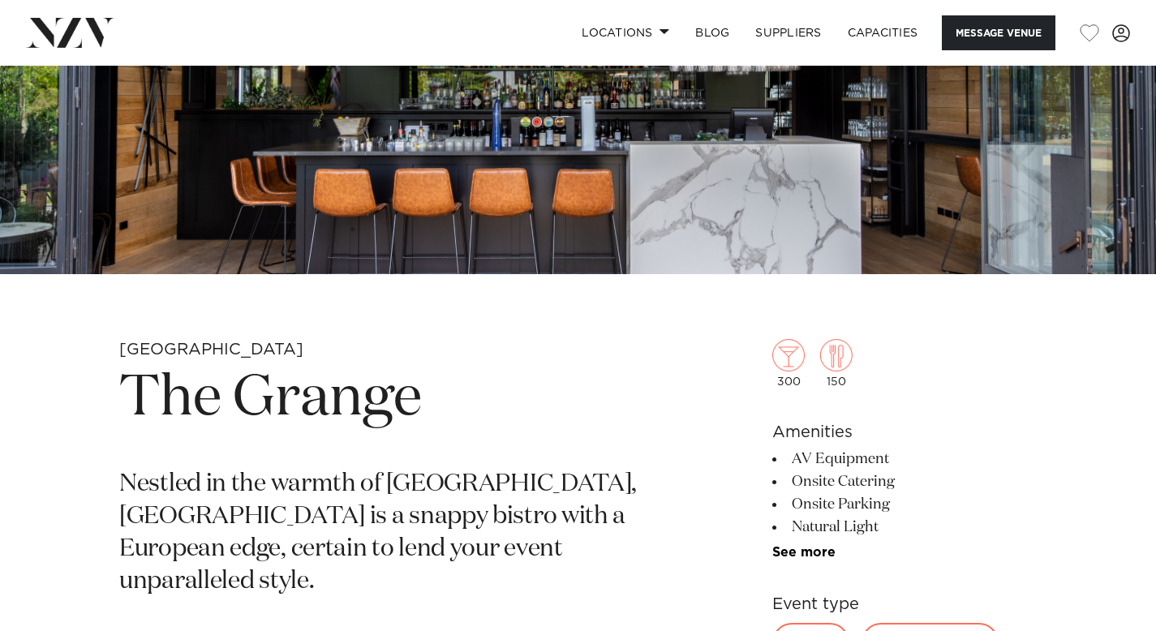
scroll to position [0, 0]
